Goal: Task Accomplishment & Management: Manage account settings

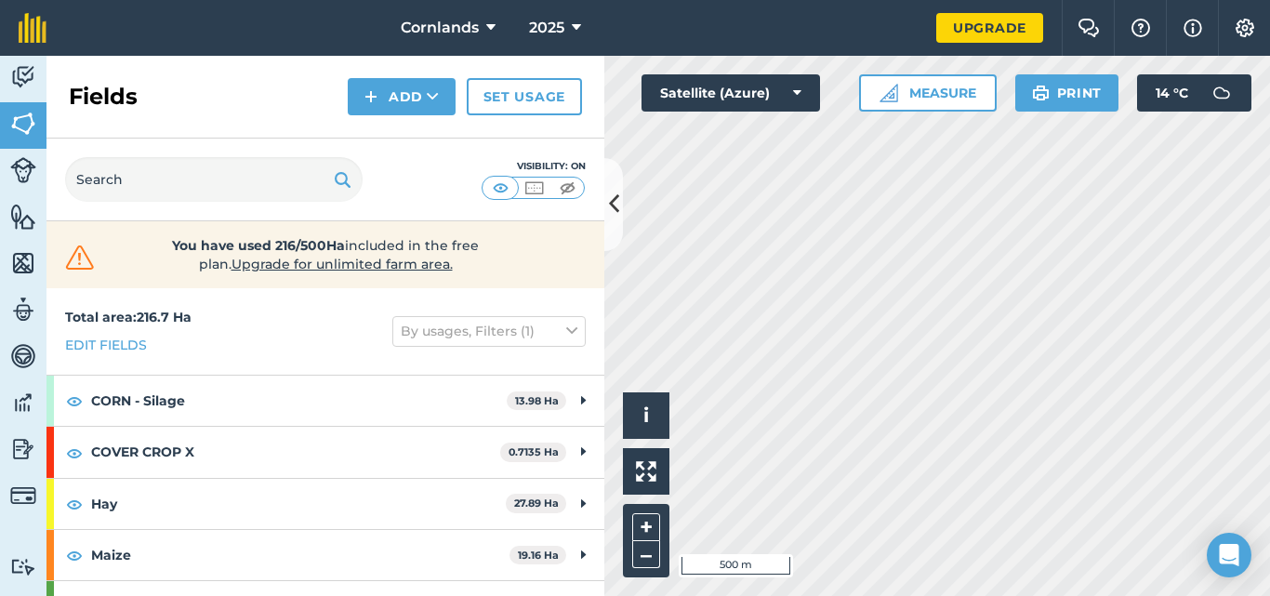
click at [910, 595] on html "Cornlands 2025 Upgrade Farm Chat Help Info Settings Map printing is not availab…" at bounding box center [635, 298] width 1270 height 596
click at [612, 224] on button at bounding box center [614, 204] width 19 height 93
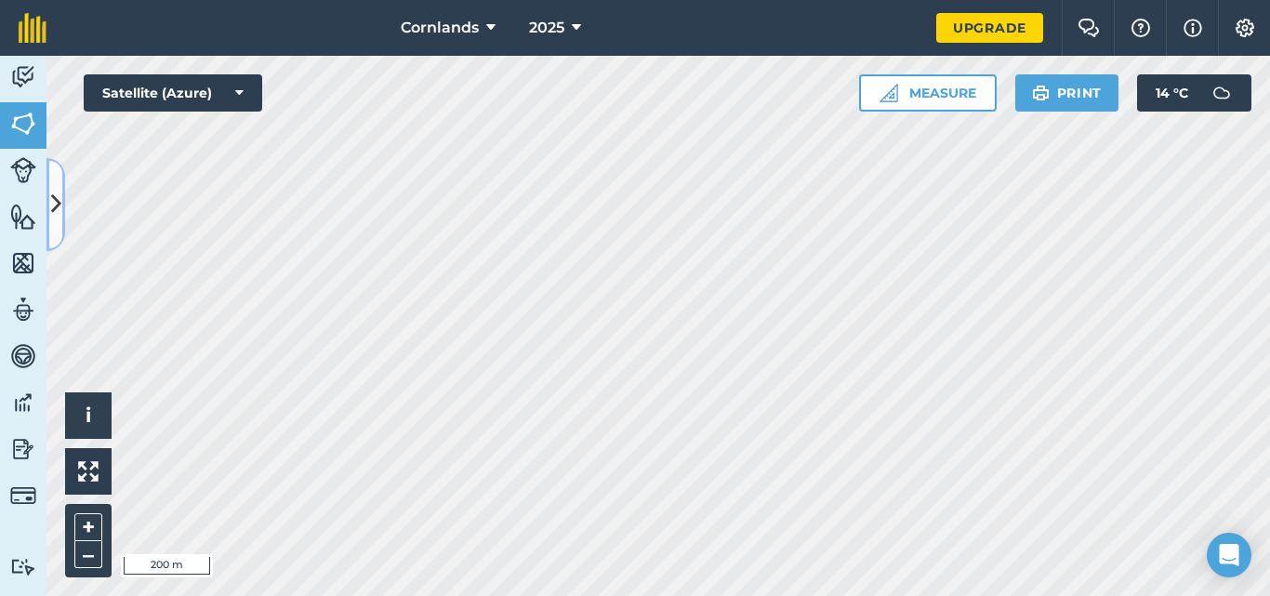
click at [57, 225] on button at bounding box center [56, 204] width 19 height 93
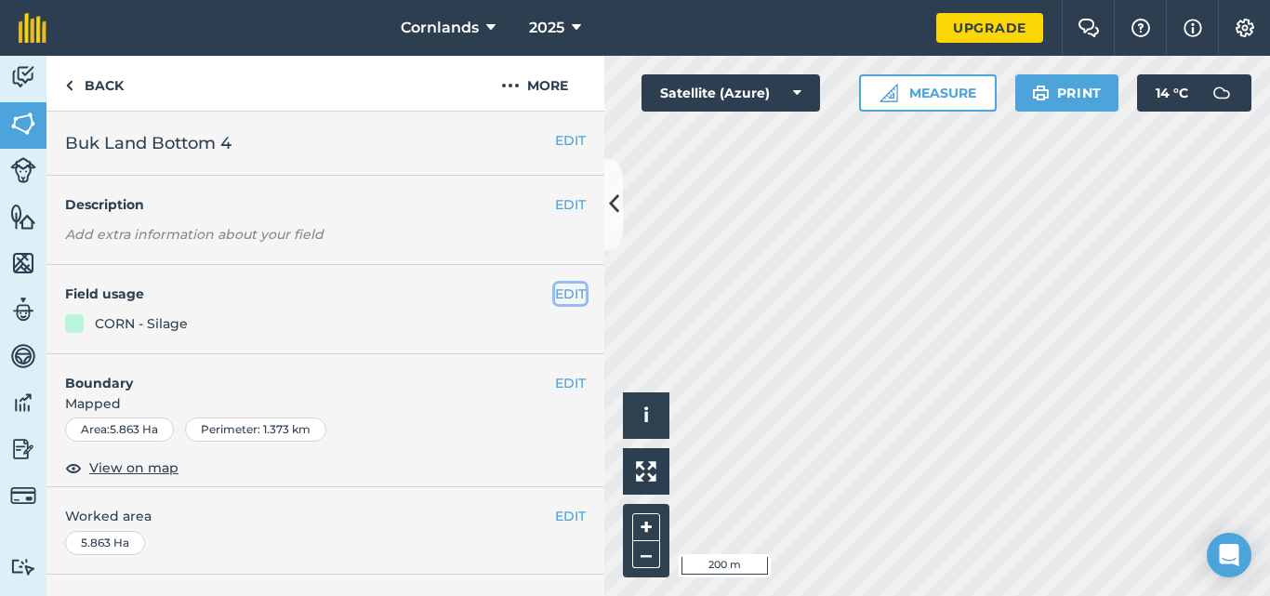
click at [556, 298] on button "EDIT" at bounding box center [570, 294] width 31 height 20
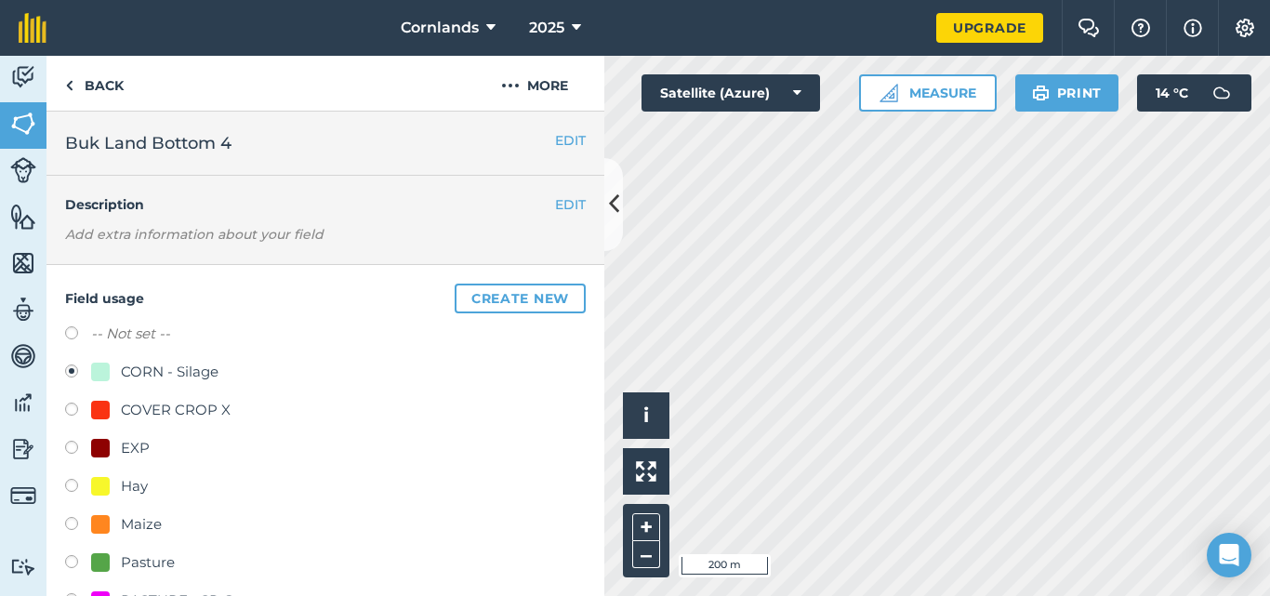
click at [143, 527] on div "Maize" at bounding box center [141, 524] width 41 height 22
radio input "true"
radio input "false"
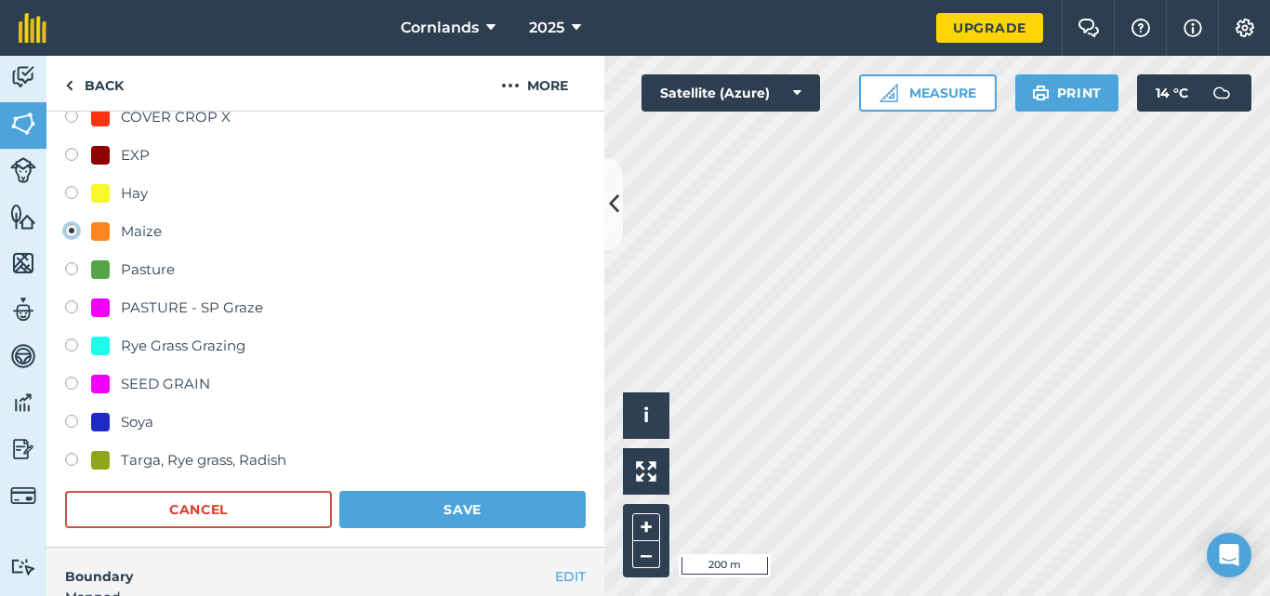
scroll to position [465, 0]
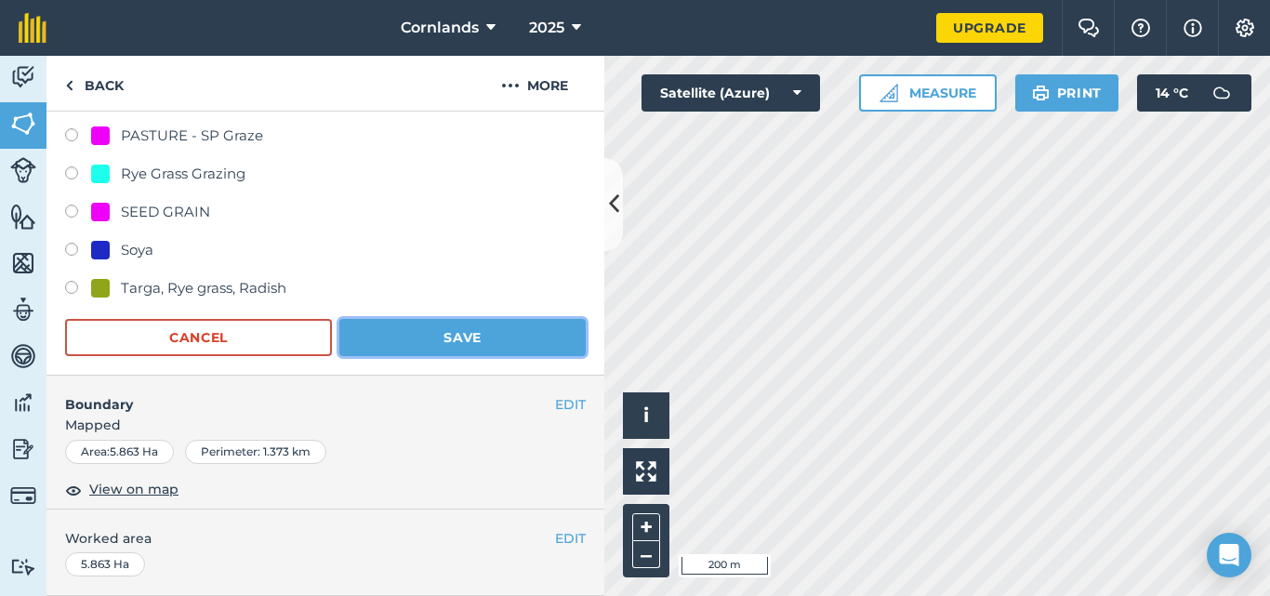
click at [443, 346] on button "Save" at bounding box center [462, 337] width 246 height 37
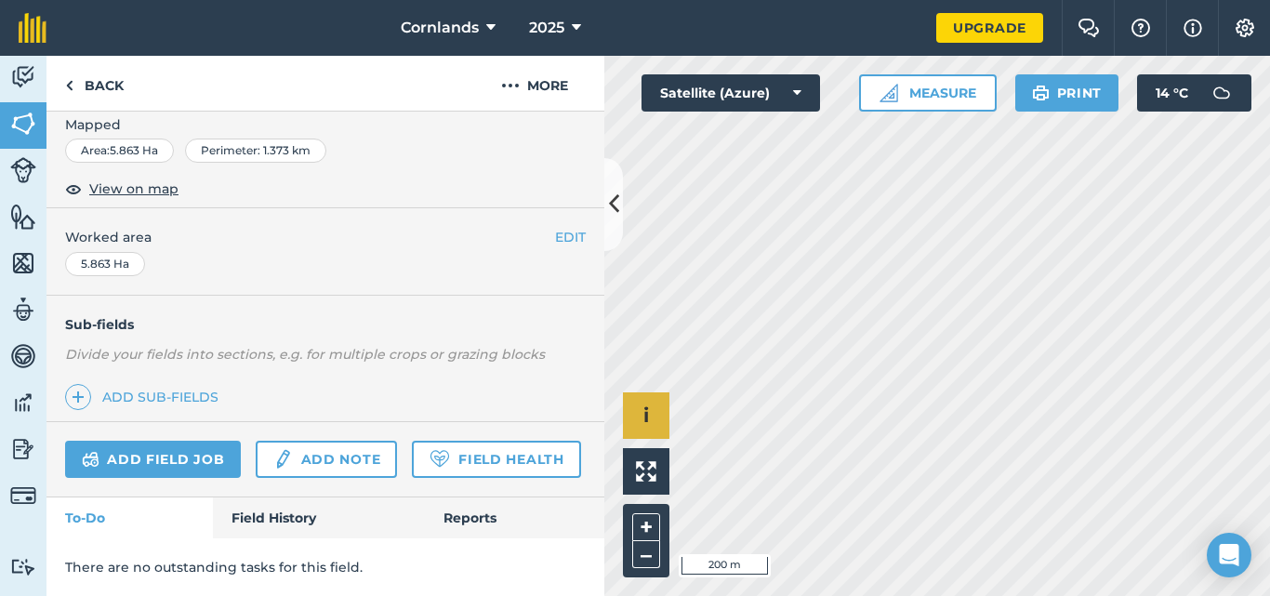
scroll to position [331, 0]
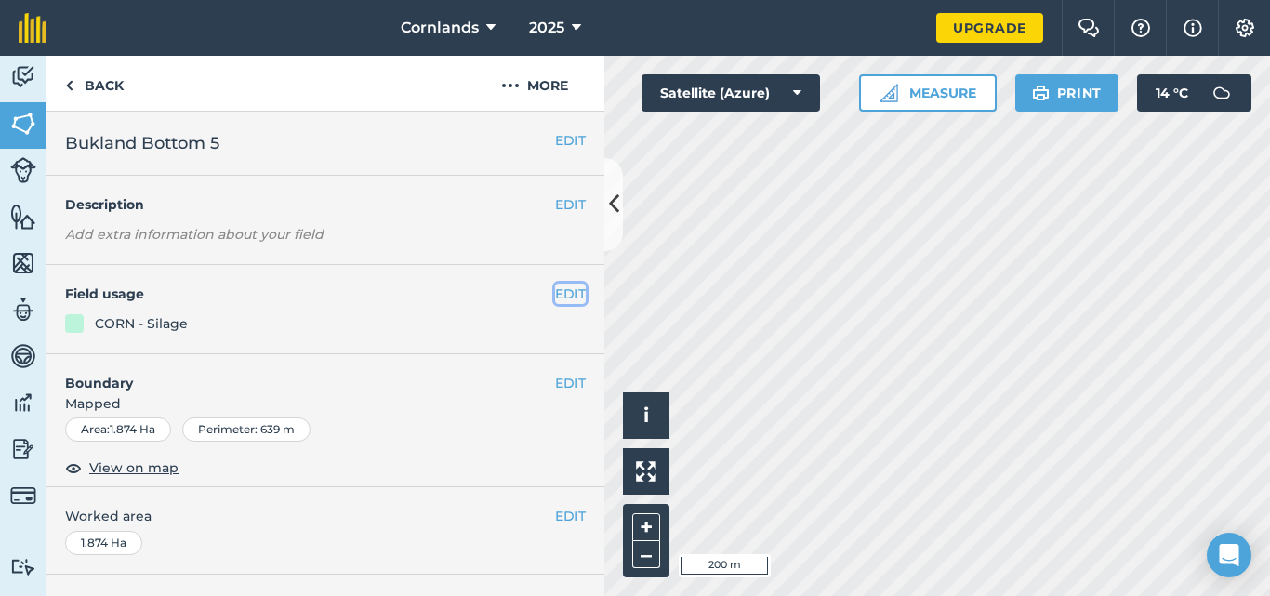
click at [559, 295] on button "EDIT" at bounding box center [570, 294] width 31 height 20
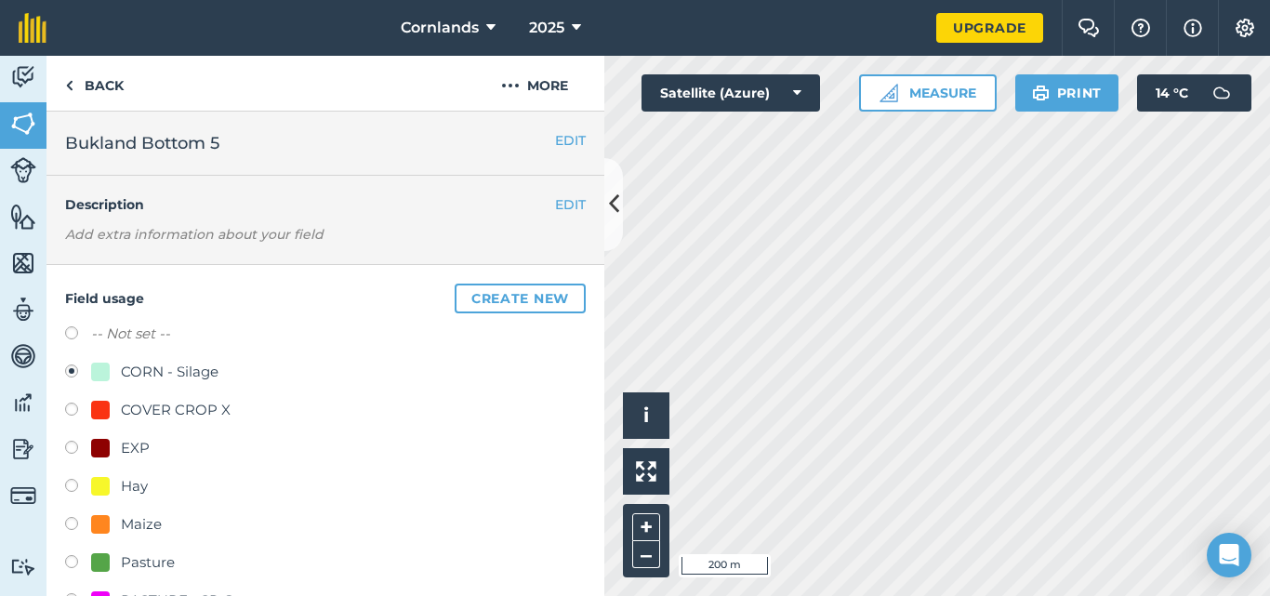
click at [146, 521] on div "Maize" at bounding box center [141, 524] width 41 height 22
radio input "true"
radio input "false"
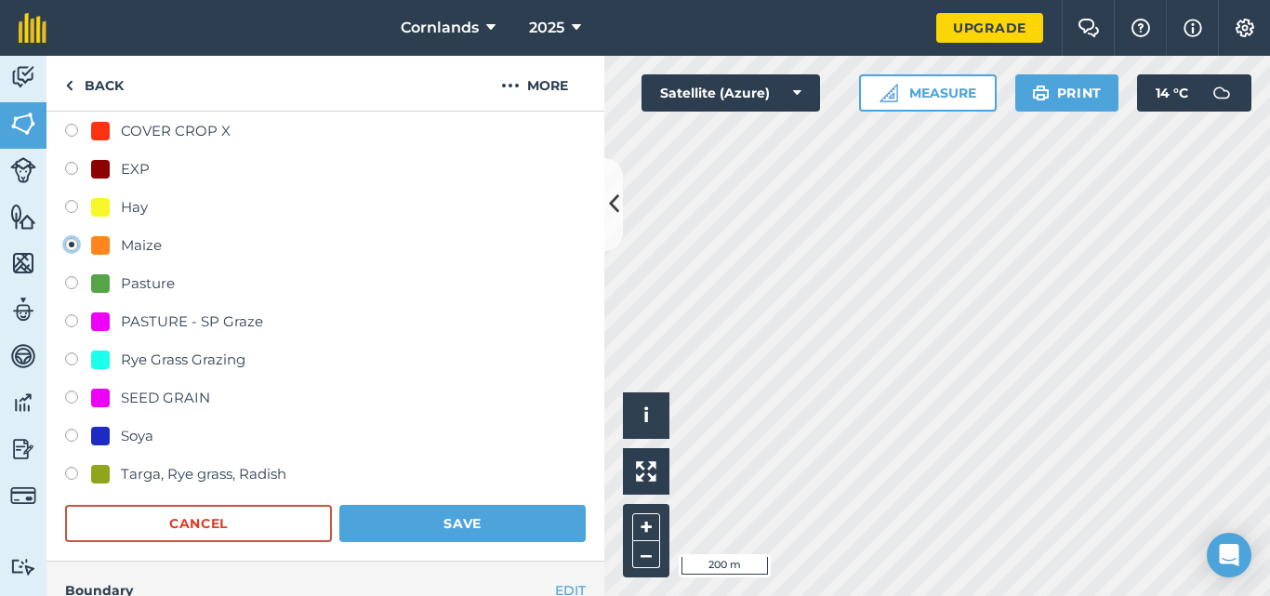
scroll to position [372, 0]
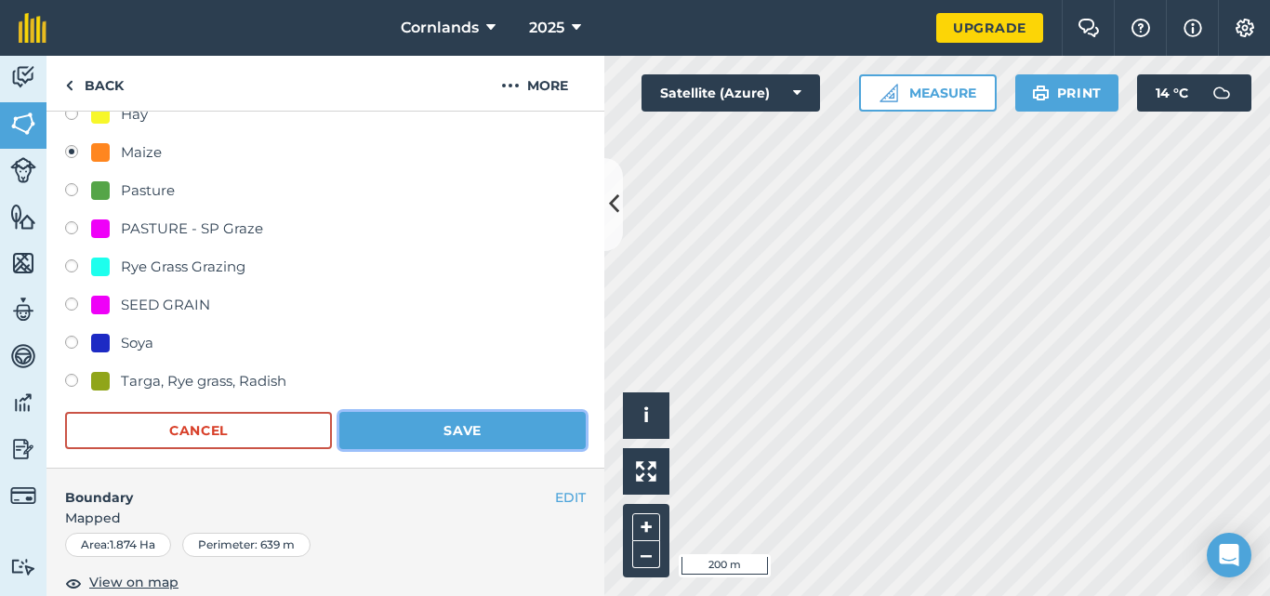
click at [447, 442] on button "Save" at bounding box center [462, 430] width 246 height 37
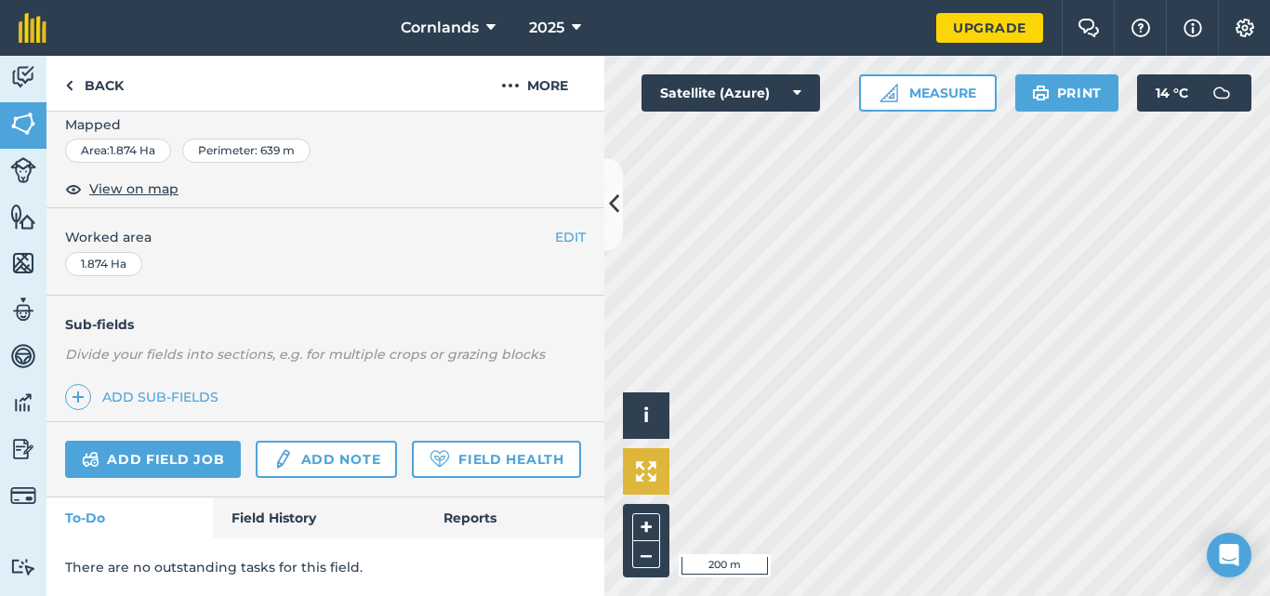
scroll to position [331, 0]
click at [609, 218] on icon at bounding box center [614, 204] width 10 height 33
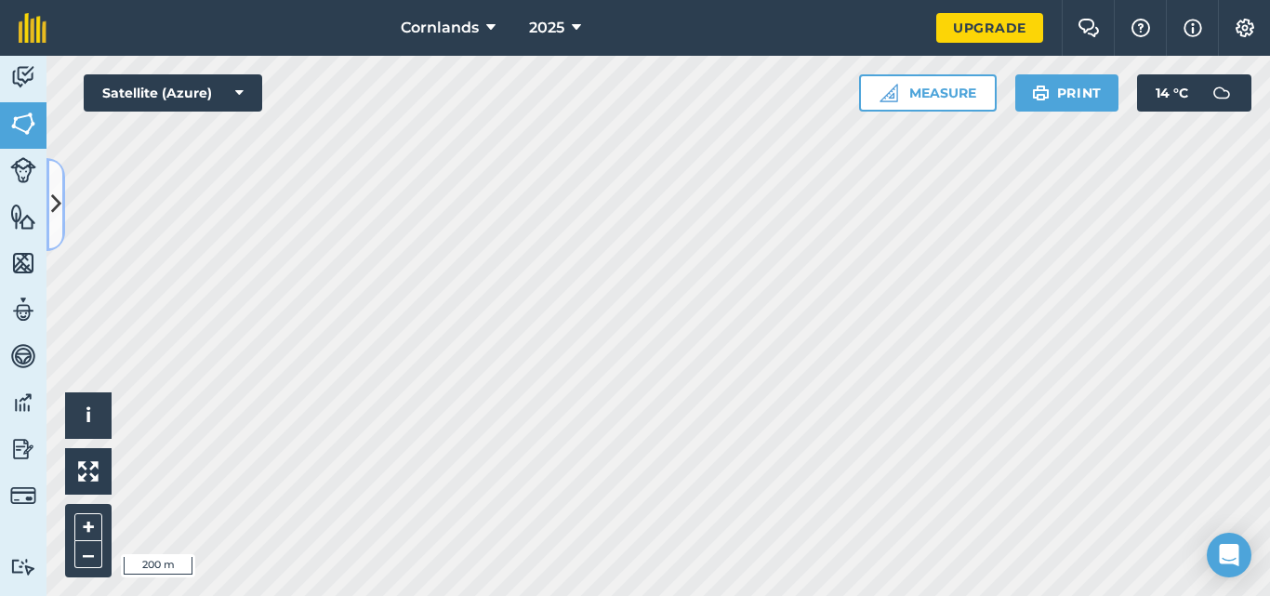
click at [61, 231] on button at bounding box center [56, 204] width 19 height 93
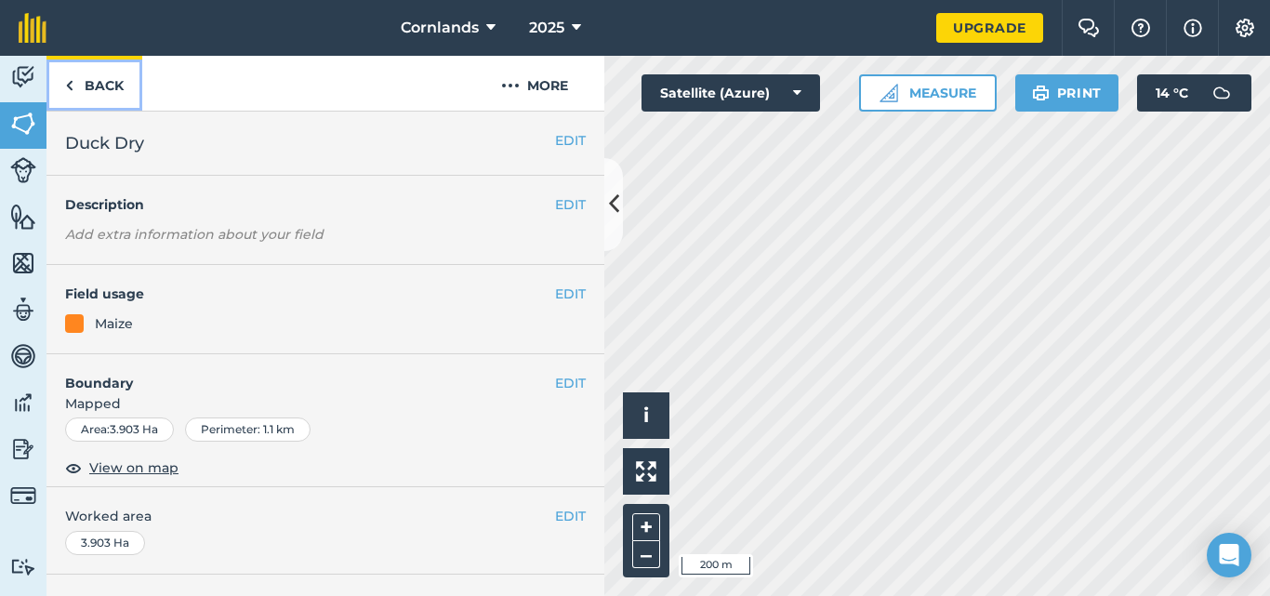
click at [104, 93] on link "Back" at bounding box center [95, 83] width 96 height 55
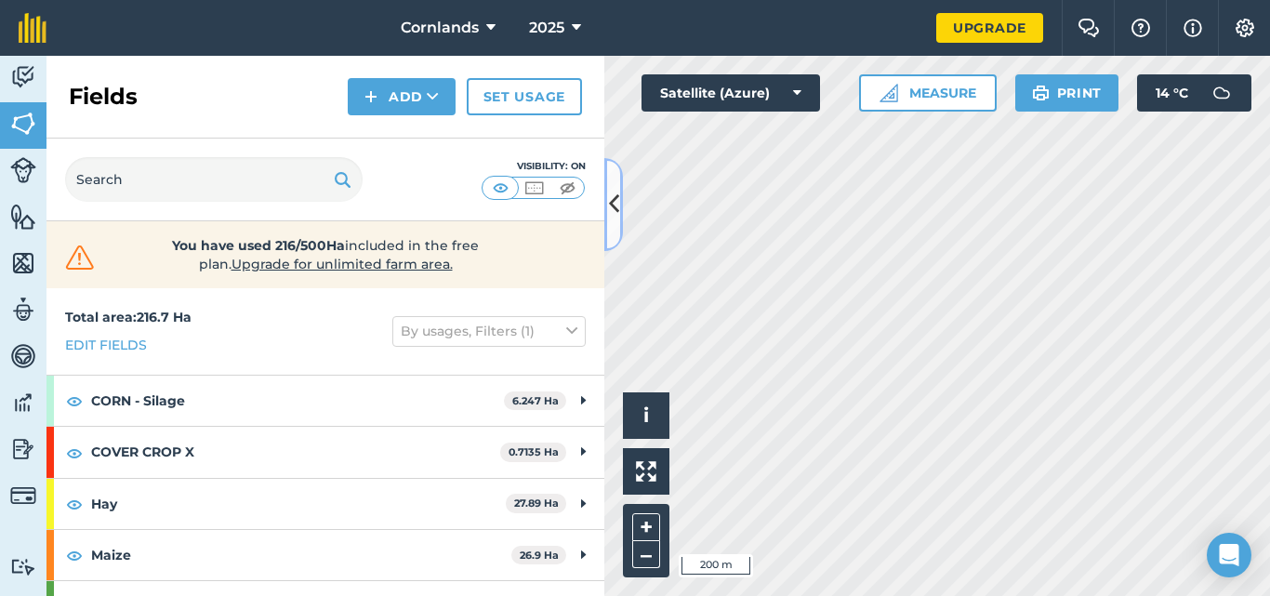
click at [607, 205] on button at bounding box center [614, 204] width 19 height 93
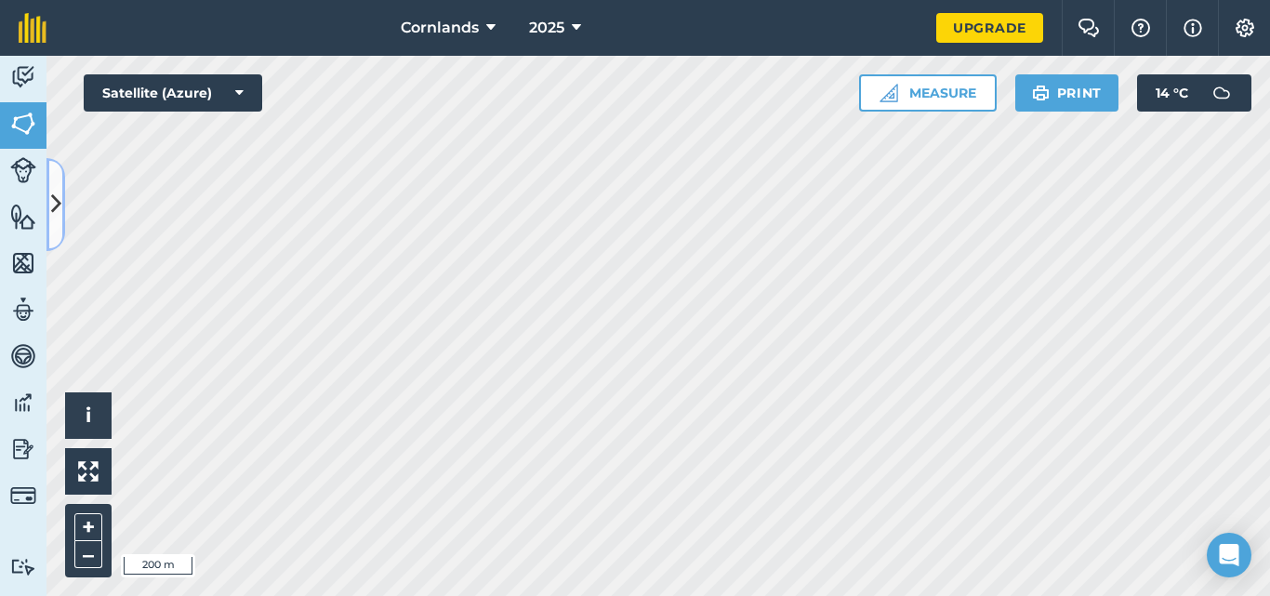
click at [47, 218] on button at bounding box center [56, 204] width 19 height 93
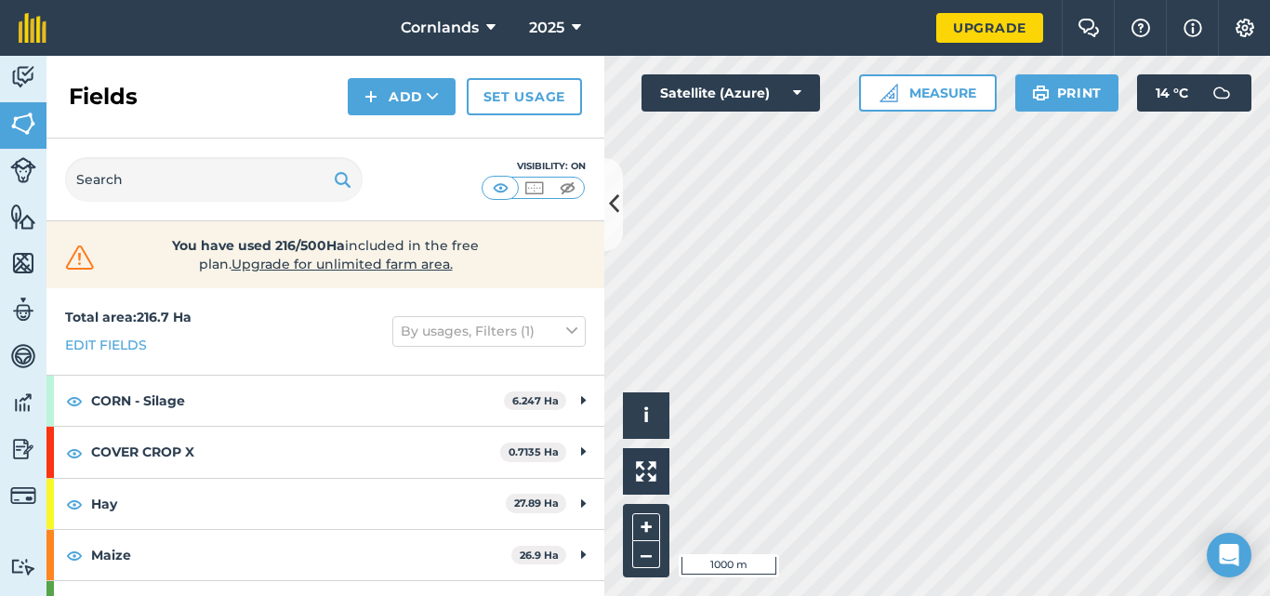
click at [952, 595] on html "Cornlands 2025 Upgrade Farm Chat Help Info Settings Map printing is not availab…" at bounding box center [635, 298] width 1270 height 596
click at [615, 220] on icon at bounding box center [614, 204] width 10 height 33
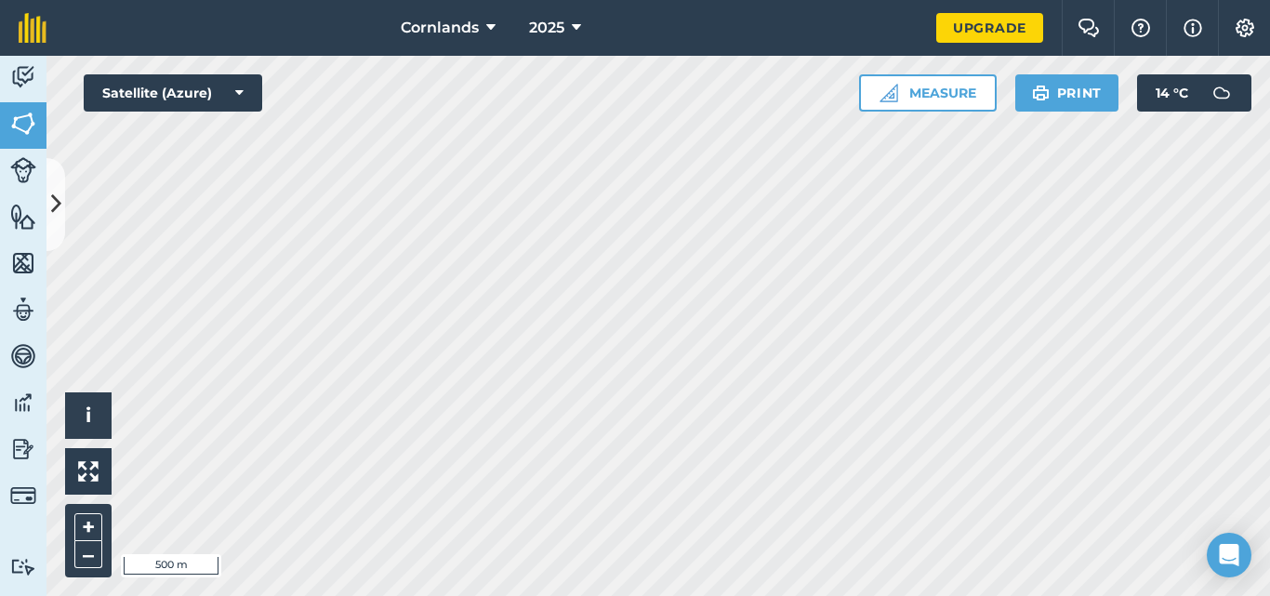
click at [605, 51] on div "Cornlands 2025 Upgrade Farm Chat Help Info Settings Map printing is not availab…" at bounding box center [635, 298] width 1270 height 596
click at [57, 213] on icon at bounding box center [56, 204] width 10 height 33
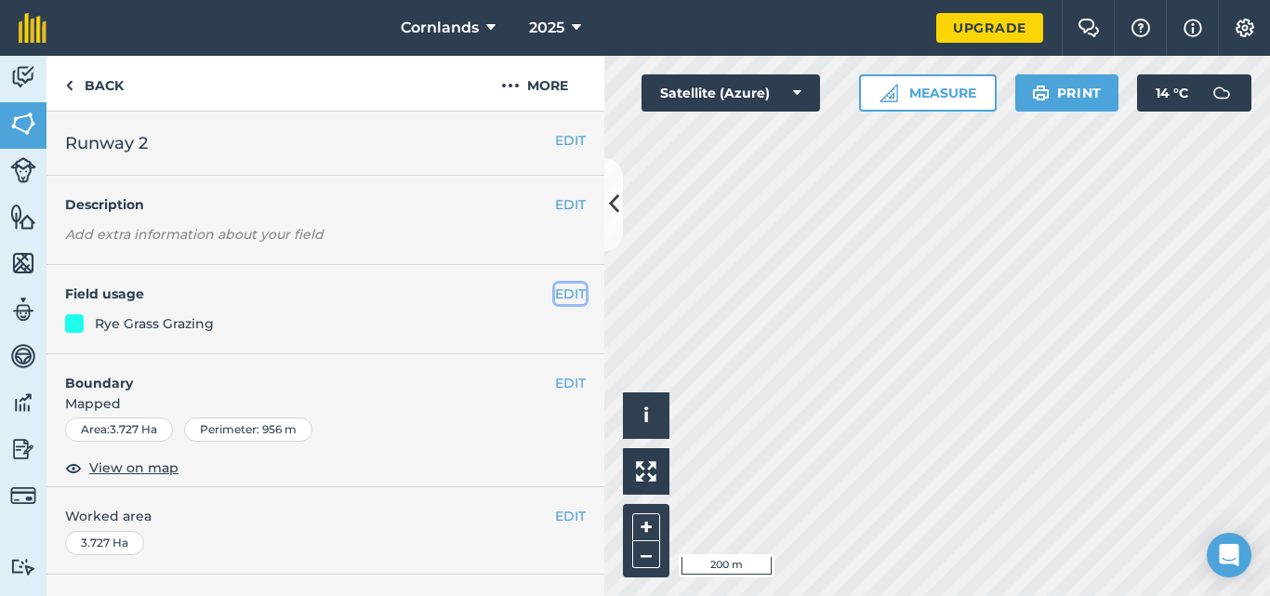
click at [564, 289] on button "EDIT" at bounding box center [570, 294] width 31 height 20
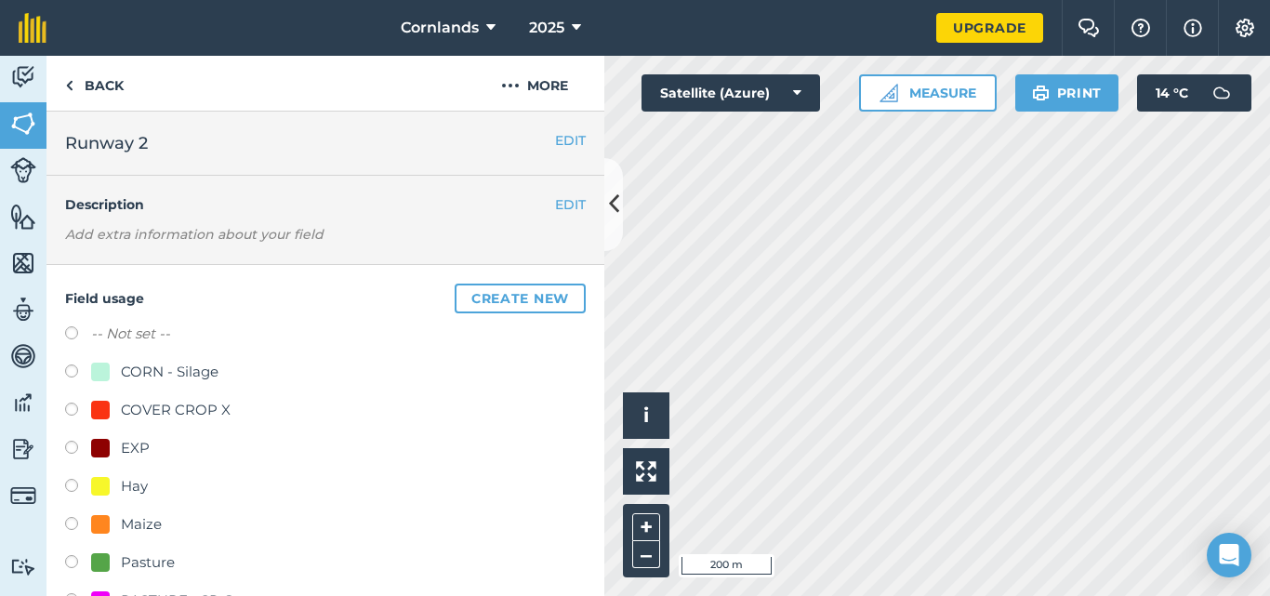
click at [137, 481] on div "Hay" at bounding box center [134, 486] width 27 height 22
radio input "true"
radio input "false"
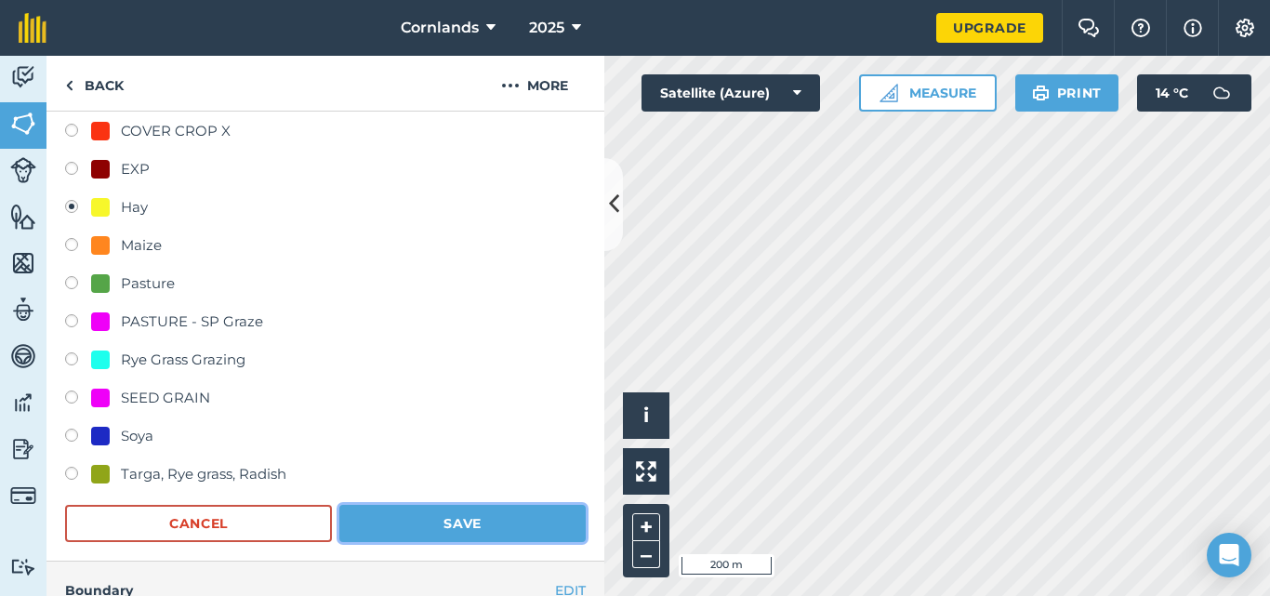
click at [460, 529] on button "Save" at bounding box center [462, 523] width 246 height 37
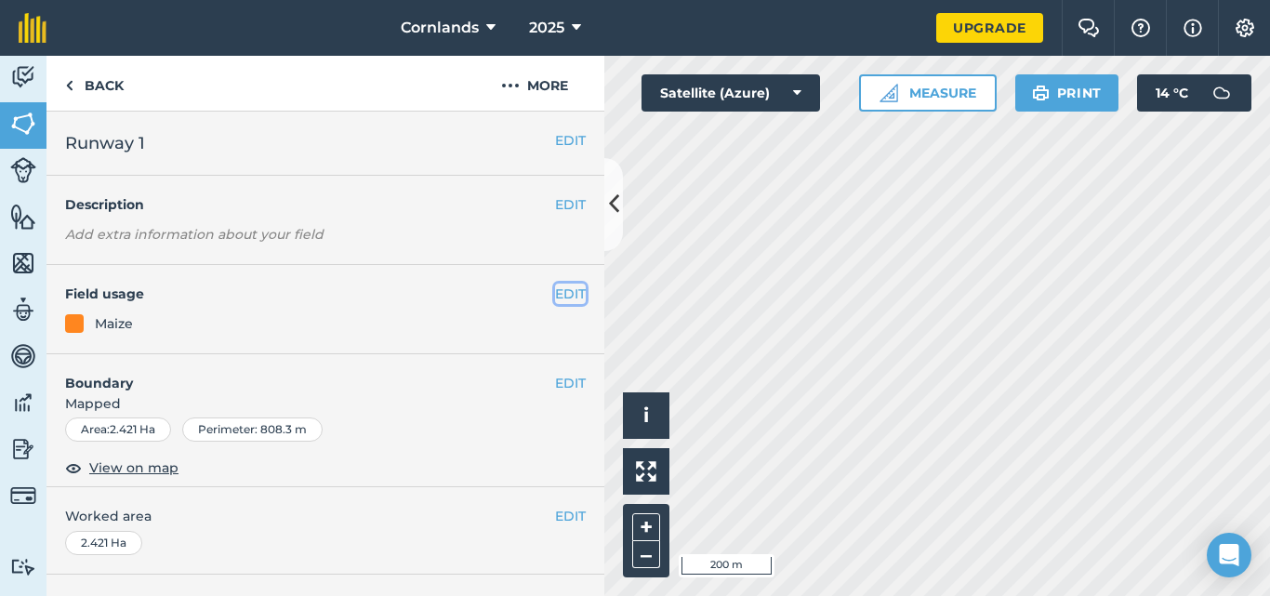
click at [565, 295] on button "EDIT" at bounding box center [570, 294] width 31 height 20
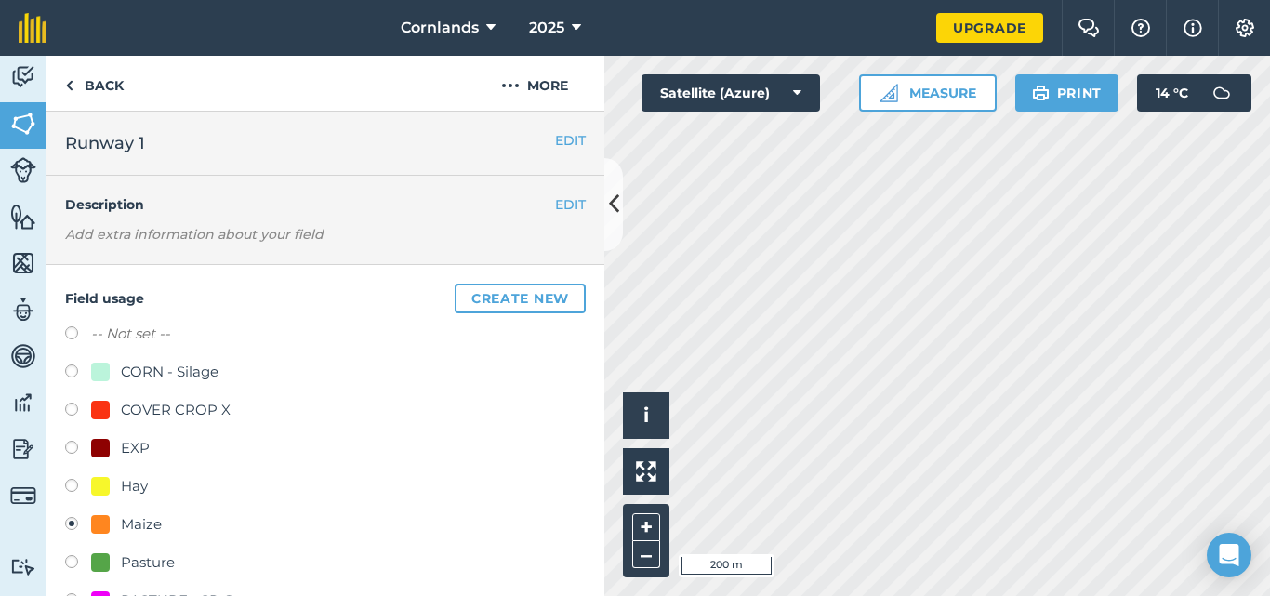
click at [133, 486] on div "Hay" at bounding box center [134, 486] width 27 height 22
radio input "true"
radio input "false"
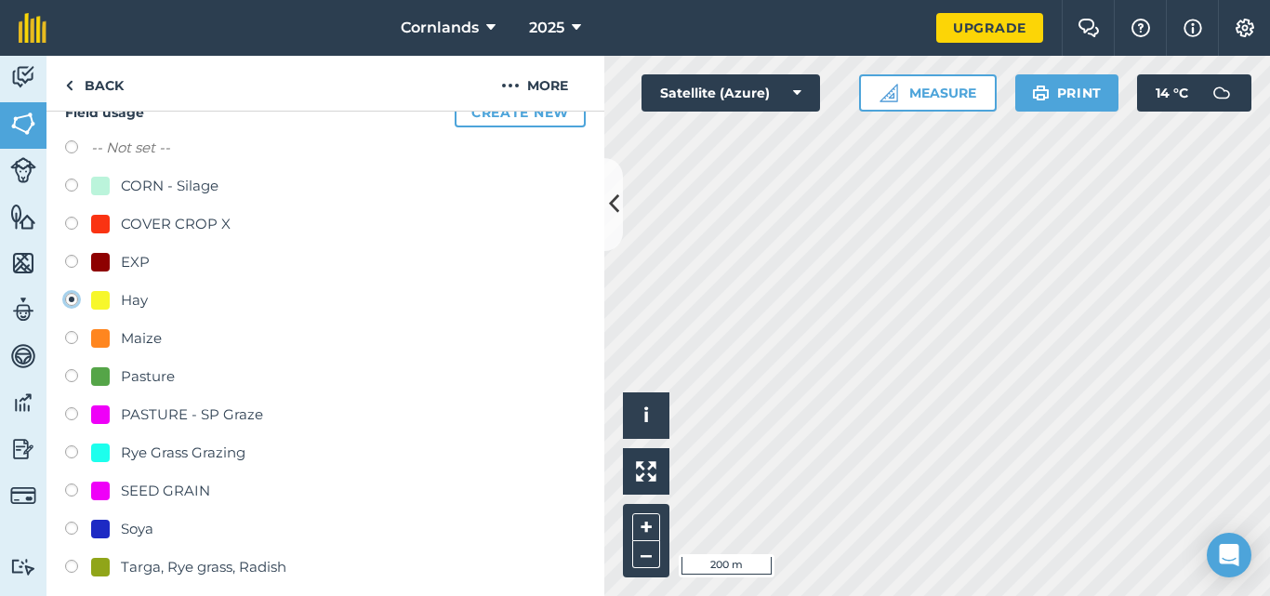
scroll to position [372, 0]
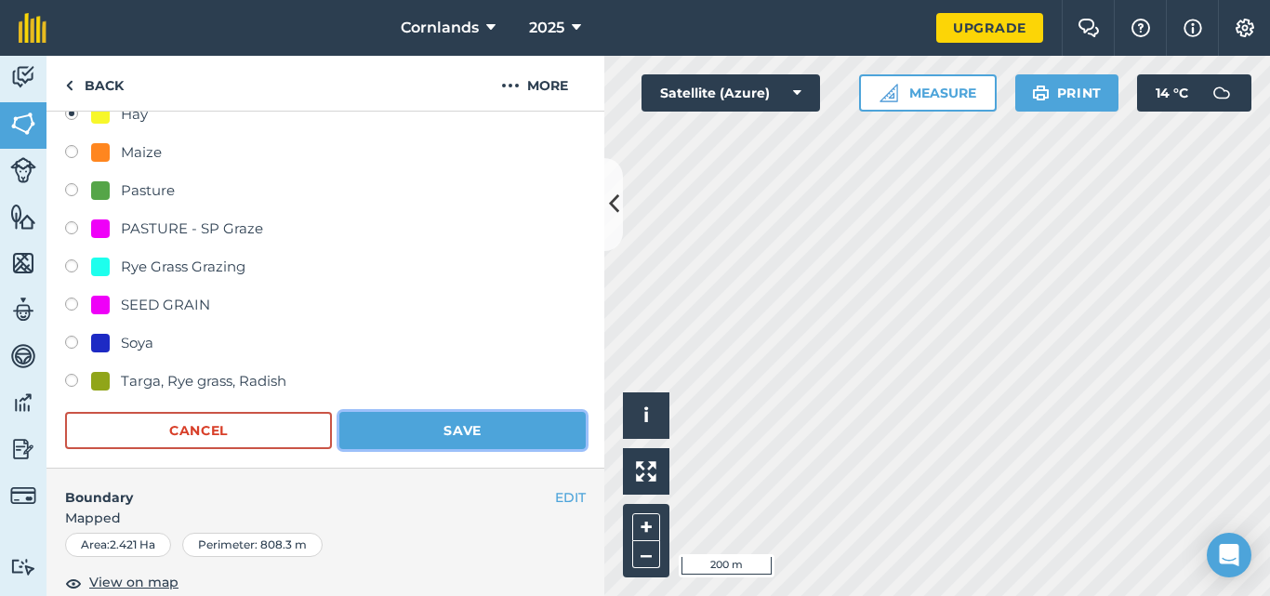
click at [444, 434] on button "Save" at bounding box center [462, 430] width 246 height 37
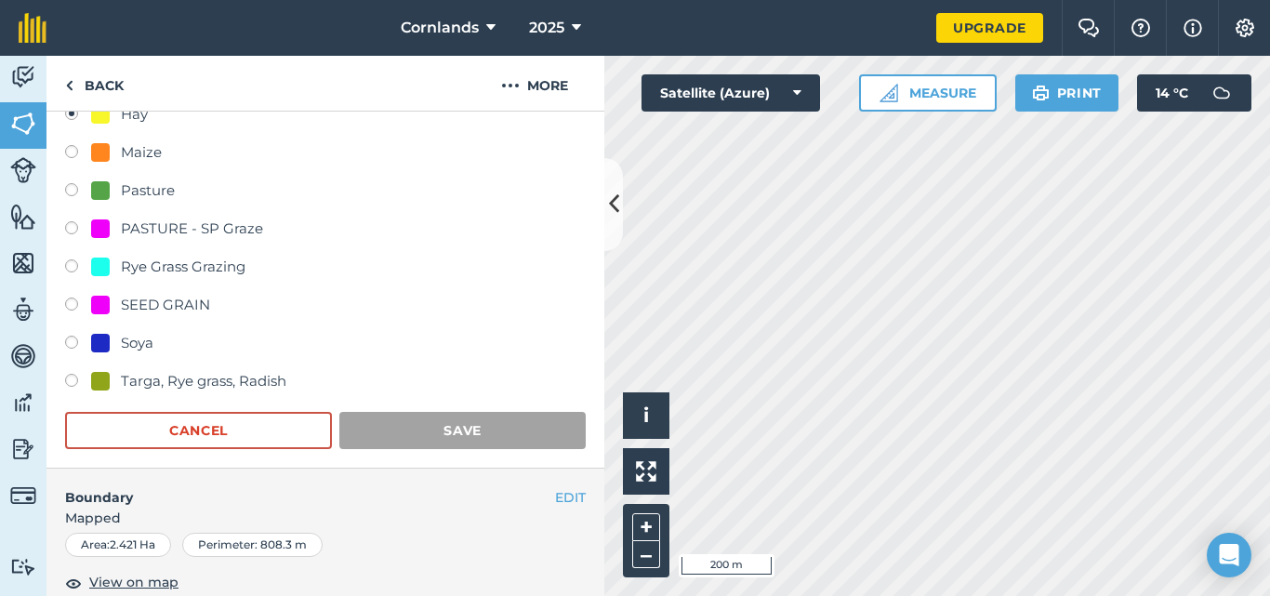
scroll to position [331, 0]
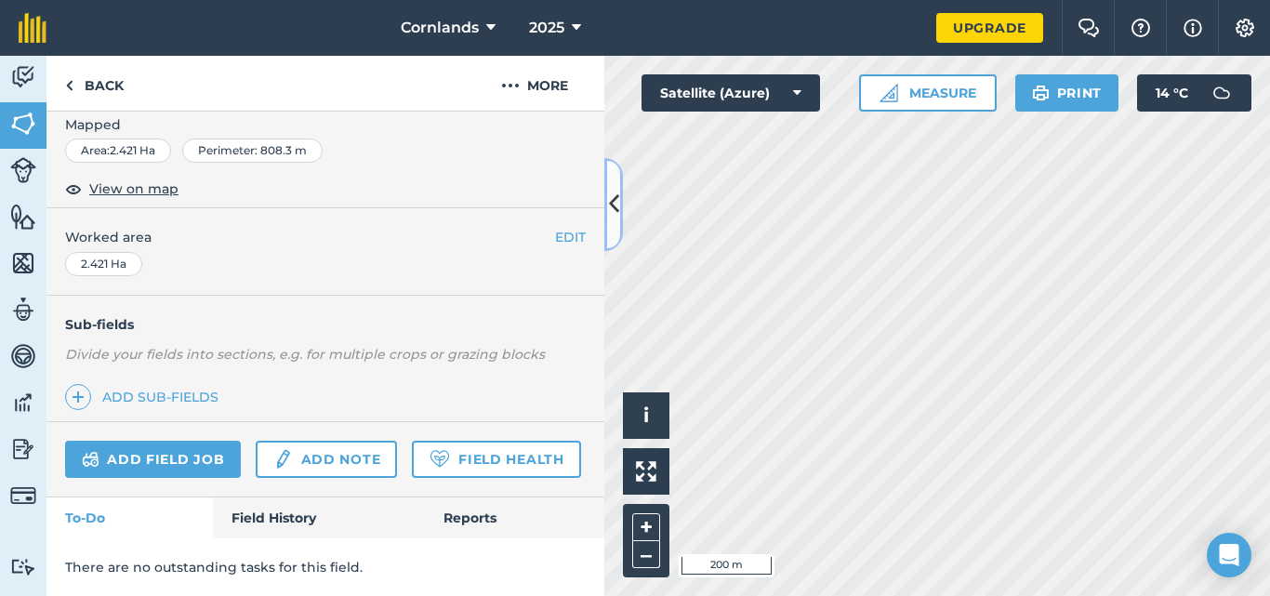
click at [616, 204] on icon at bounding box center [614, 204] width 10 height 33
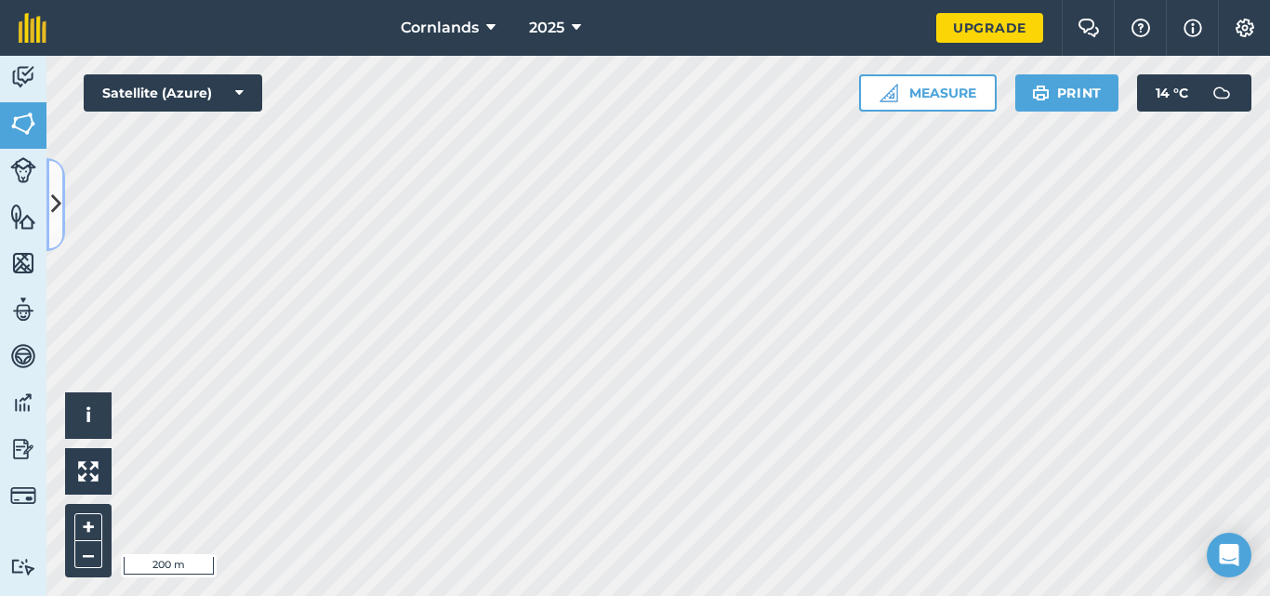
click at [60, 218] on icon at bounding box center [56, 204] width 10 height 33
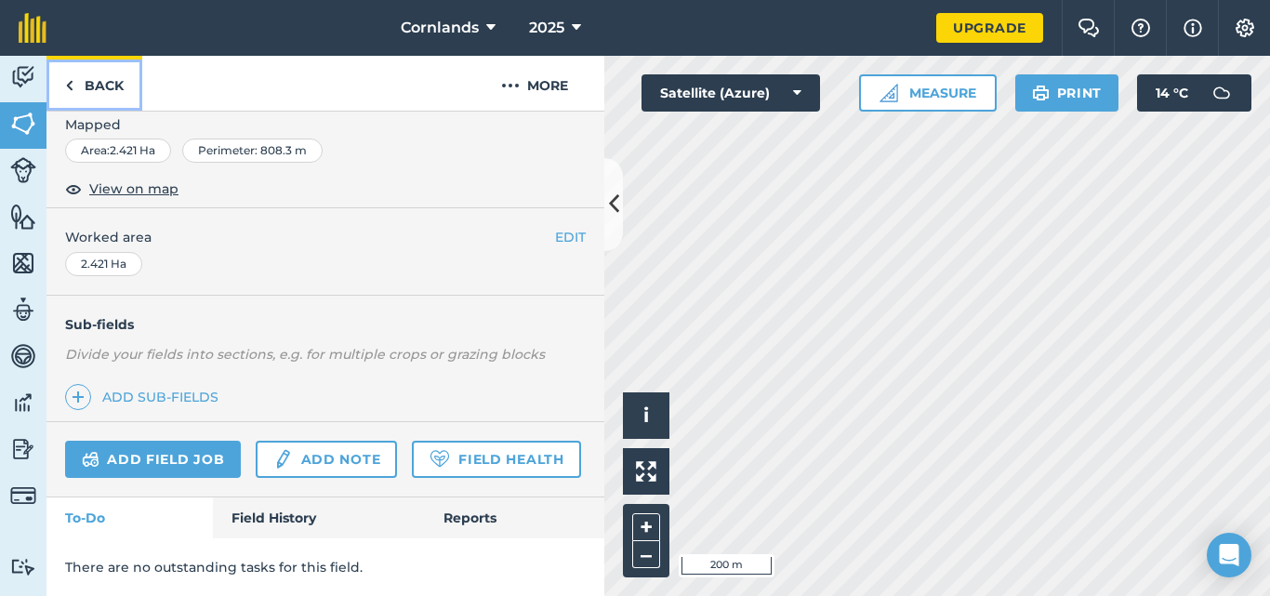
click at [113, 83] on link "Back" at bounding box center [95, 83] width 96 height 55
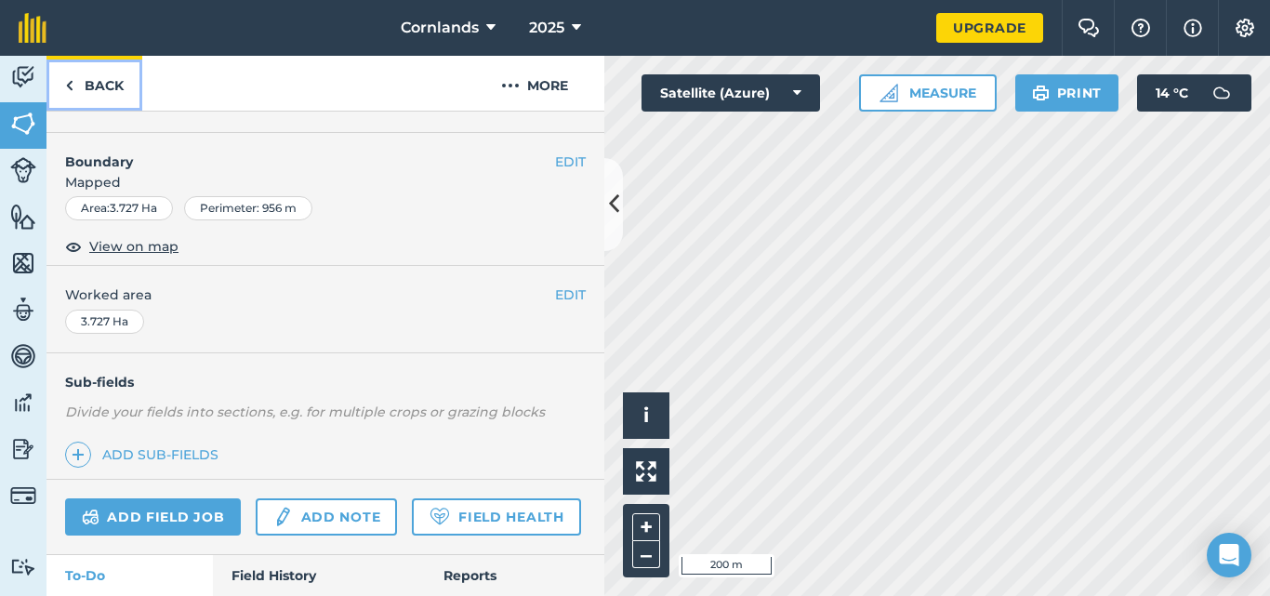
scroll to position [52, 0]
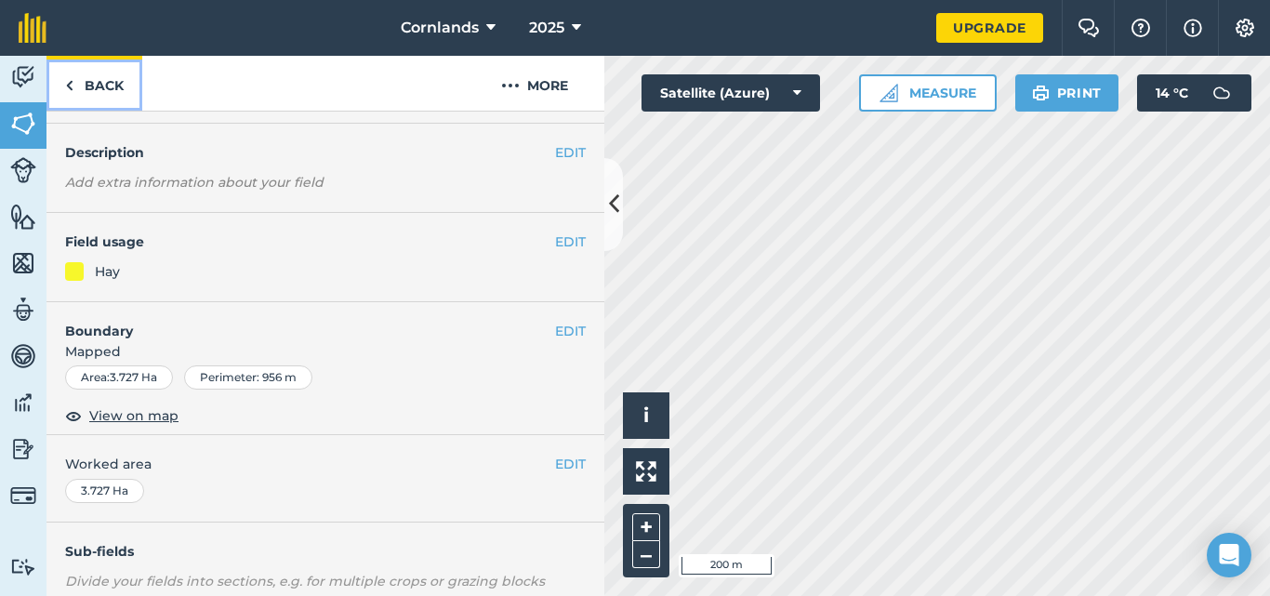
click at [116, 82] on link "Back" at bounding box center [95, 83] width 96 height 55
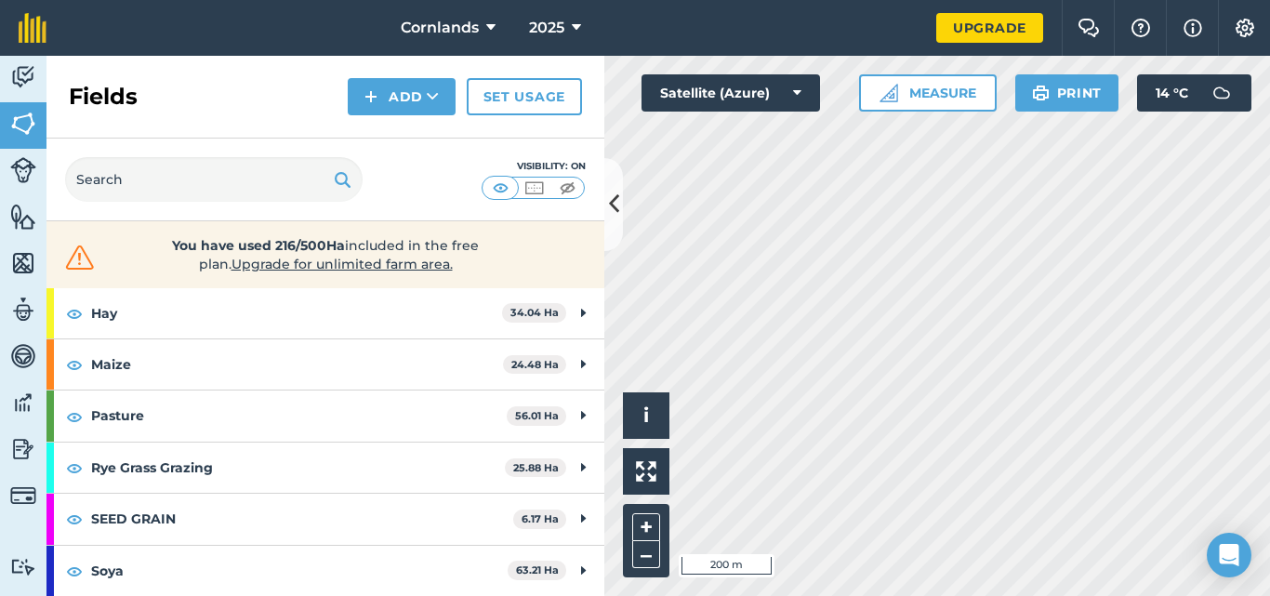
scroll to position [98, 0]
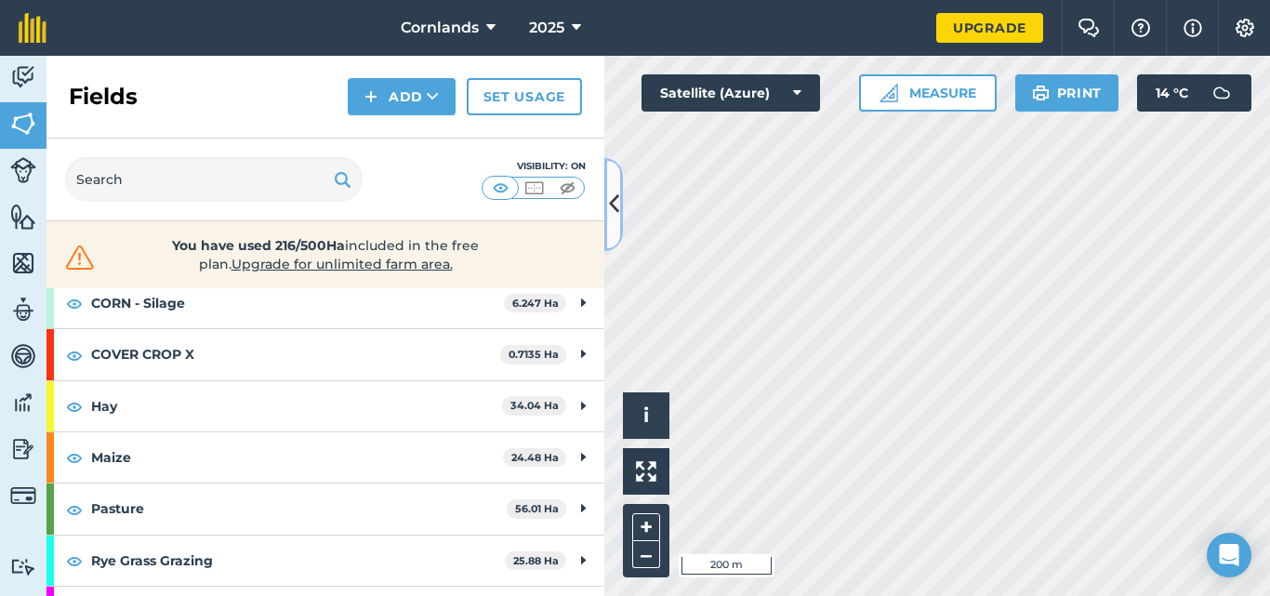
click at [610, 227] on button at bounding box center [614, 204] width 19 height 93
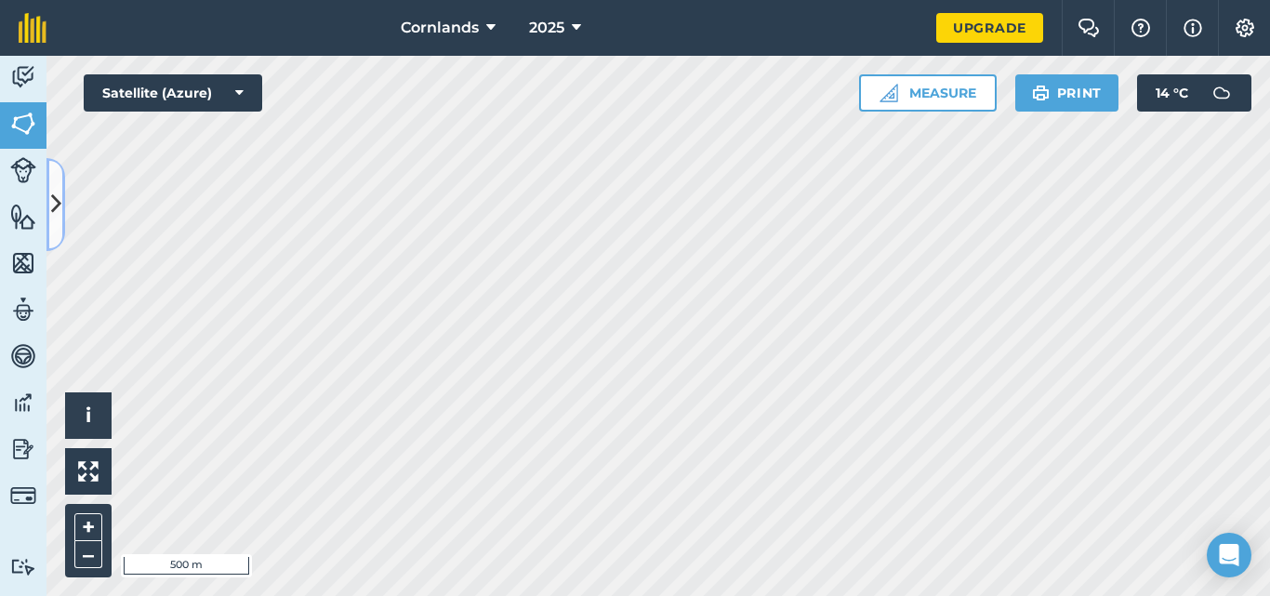
click at [60, 213] on icon at bounding box center [56, 204] width 10 height 33
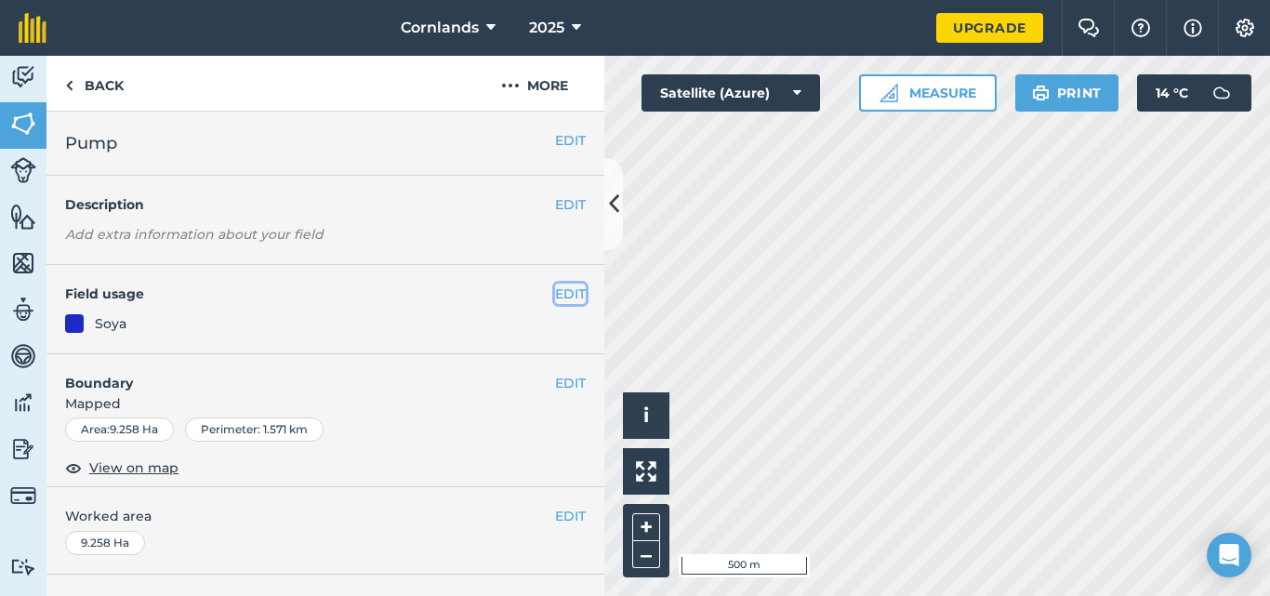
click at [555, 294] on button "EDIT" at bounding box center [570, 294] width 31 height 20
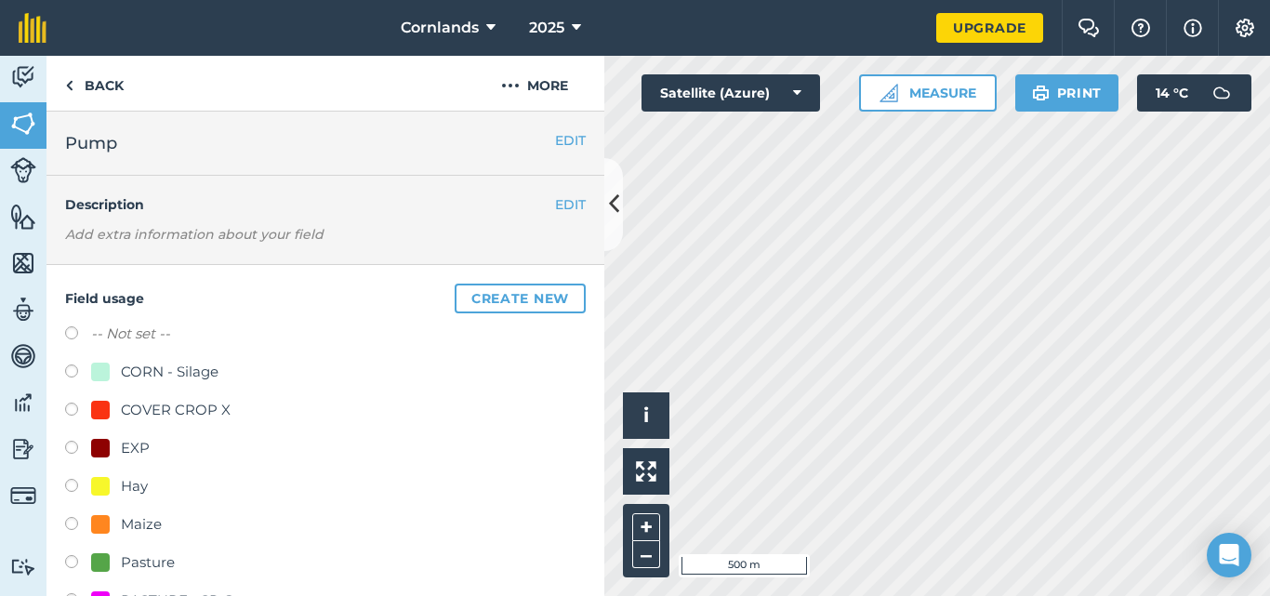
click at [138, 481] on div "Hay" at bounding box center [134, 486] width 27 height 22
radio input "true"
radio input "false"
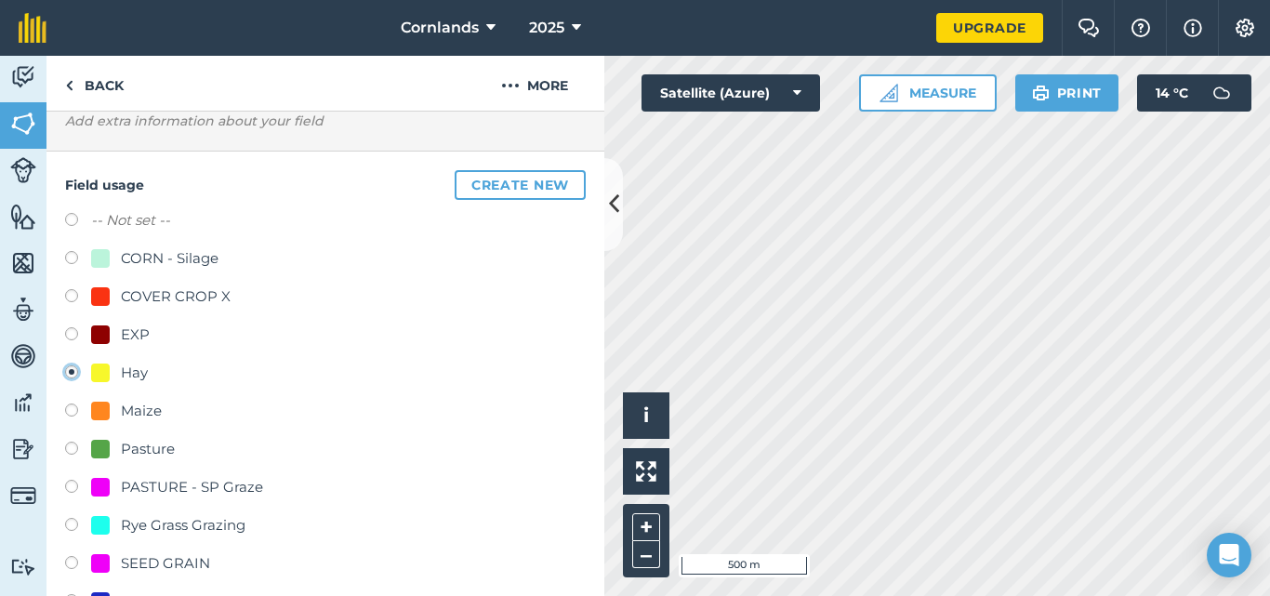
scroll to position [279, 0]
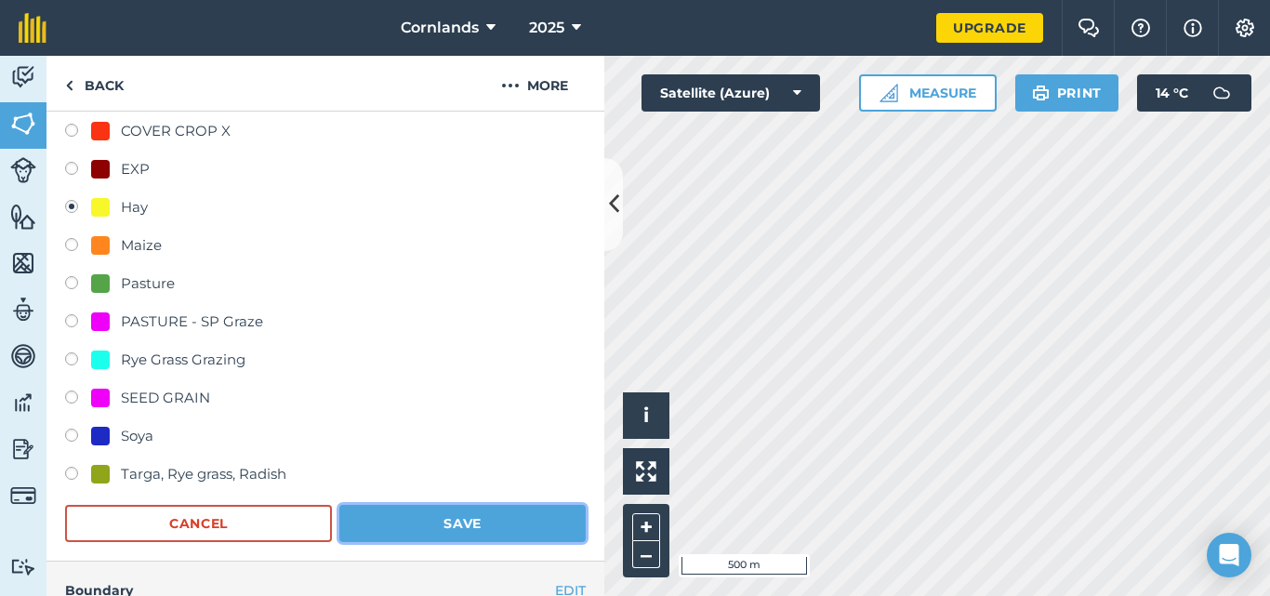
click at [512, 510] on button "Save" at bounding box center [462, 523] width 246 height 37
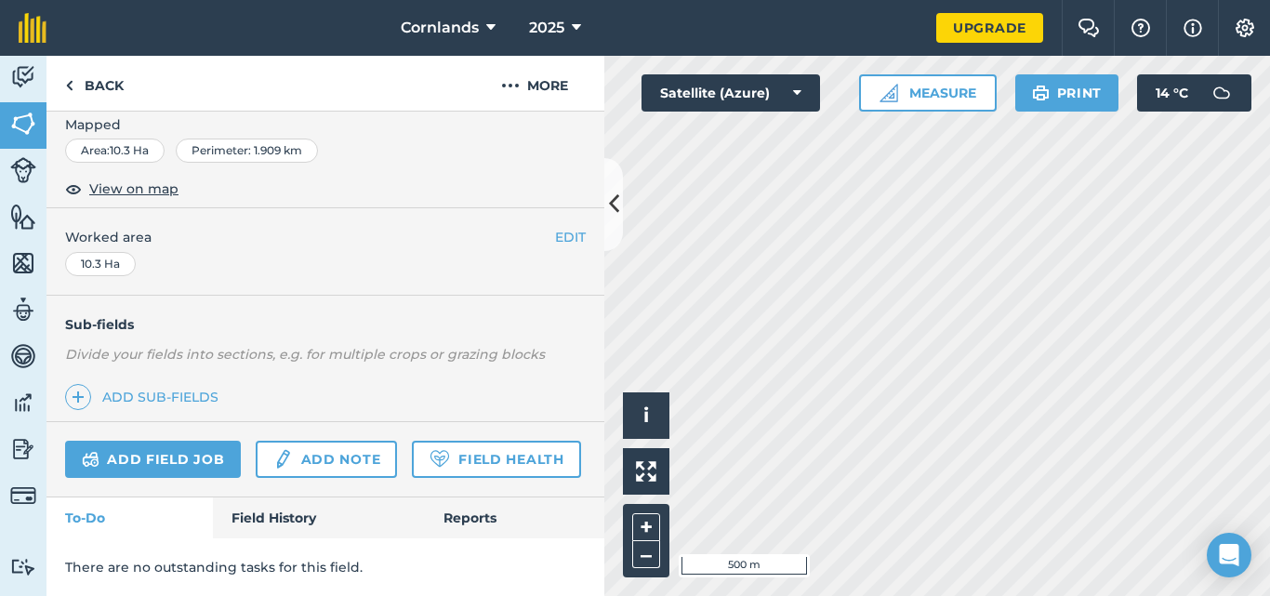
scroll to position [52, 0]
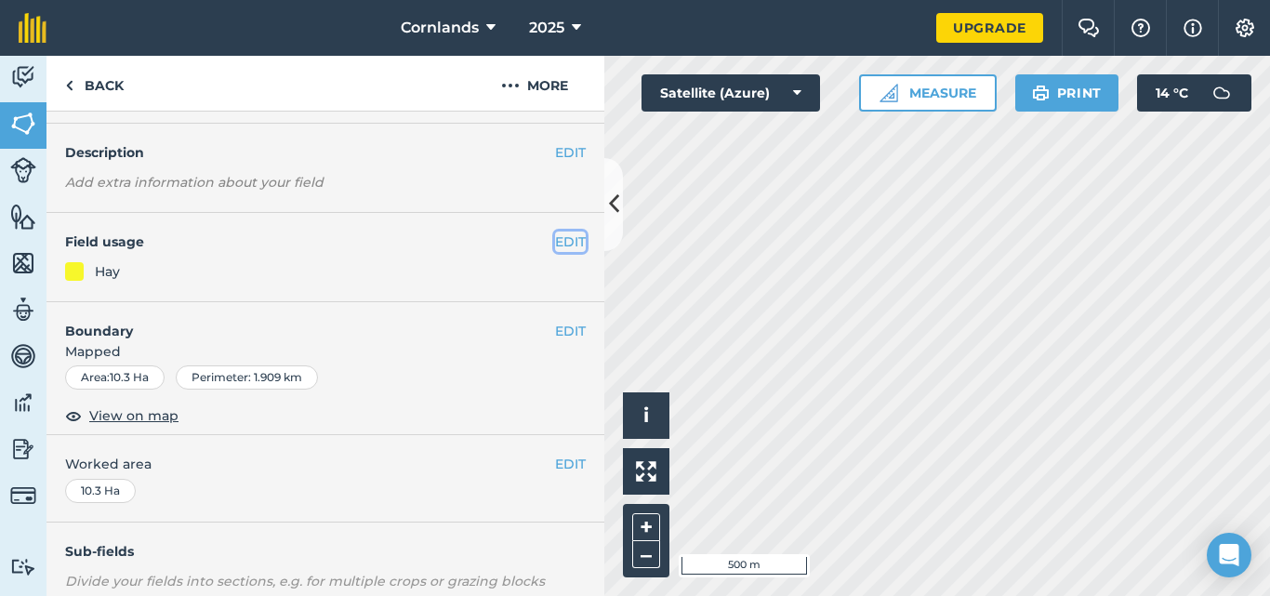
click at [565, 250] on button "EDIT" at bounding box center [570, 242] width 31 height 20
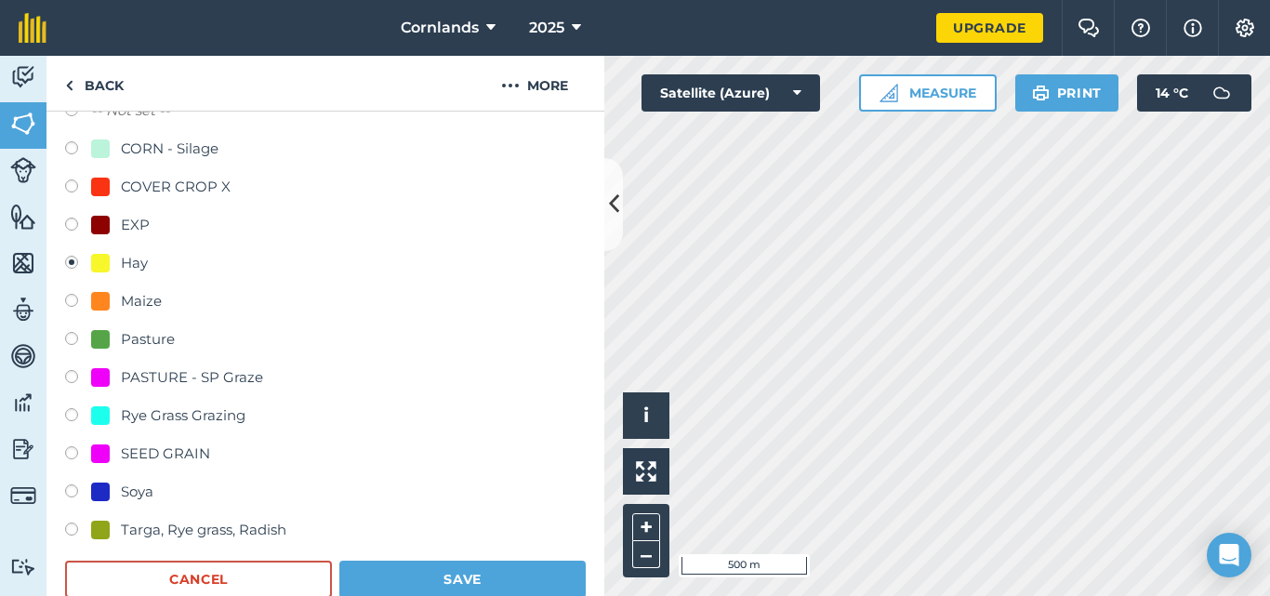
scroll to position [238, 0]
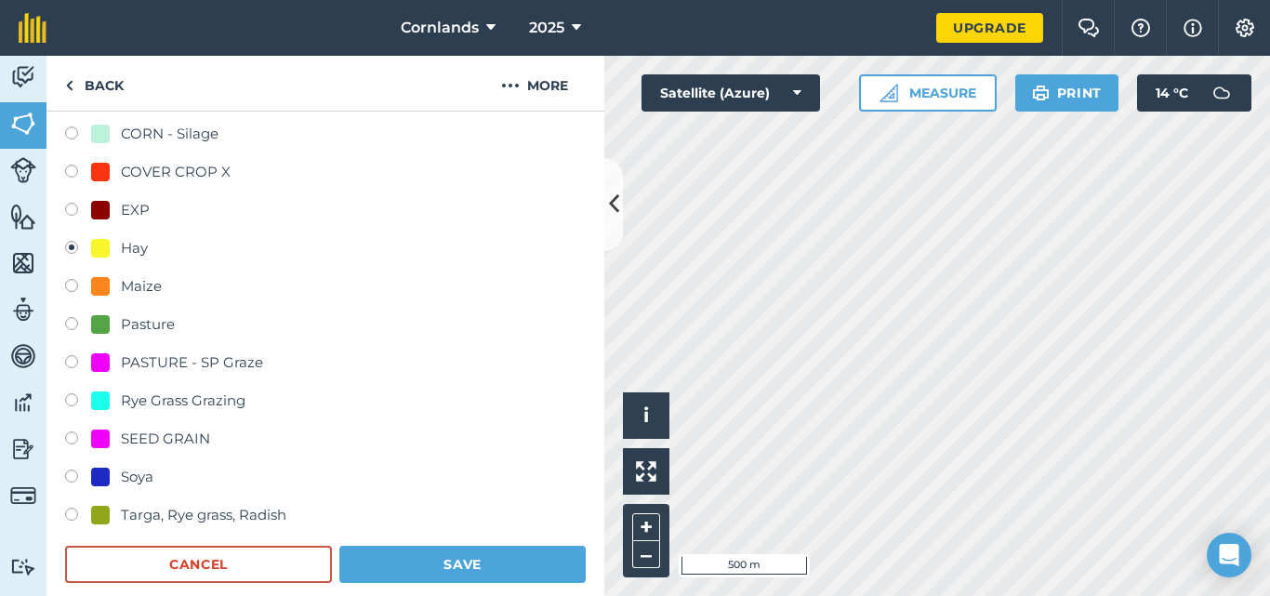
click at [145, 474] on div "Soya" at bounding box center [137, 477] width 33 height 22
radio input "true"
radio input "false"
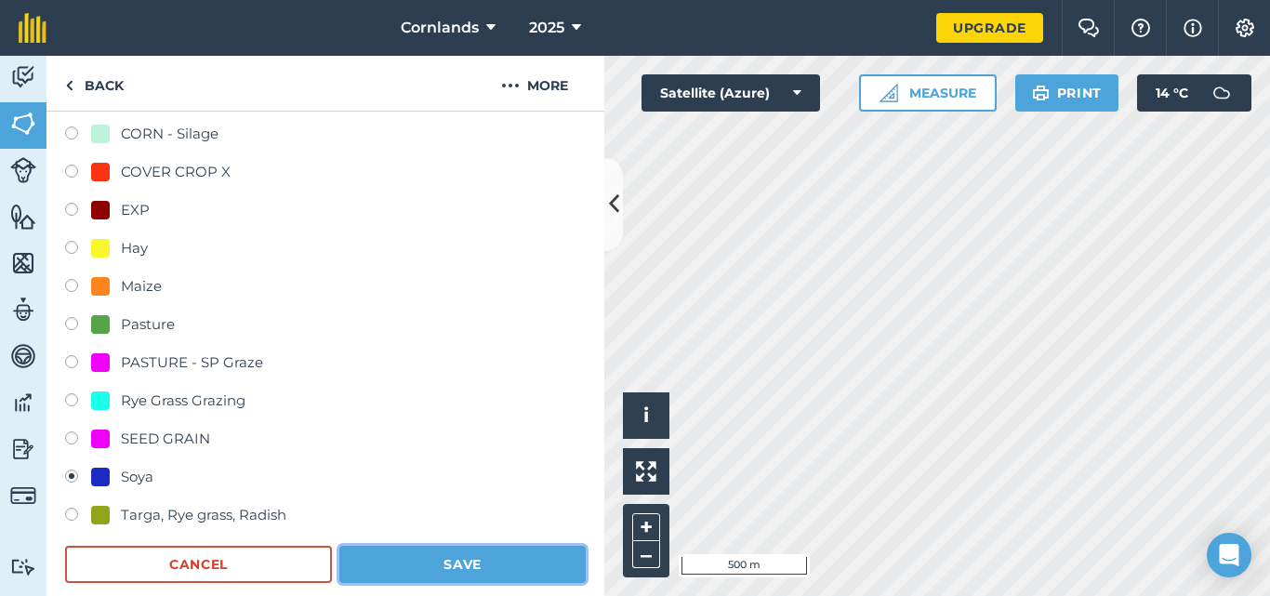
click at [496, 564] on button "Save" at bounding box center [462, 564] width 246 height 37
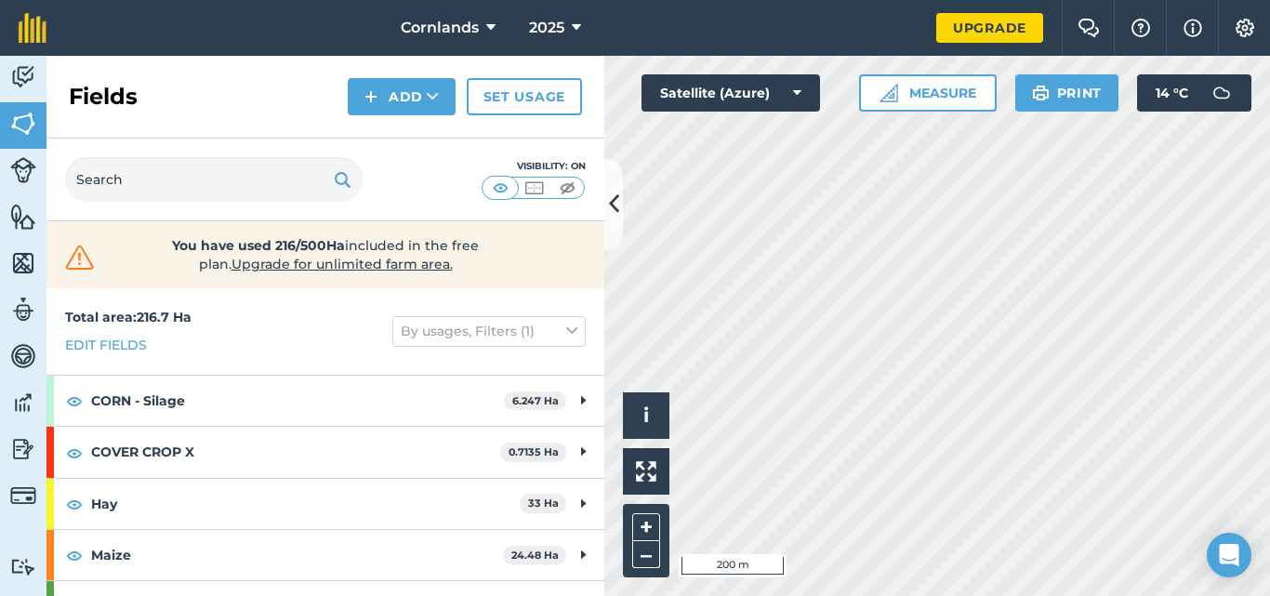
click at [910, 595] on html "Cornlands 2025 Upgrade Farm Chat Help Info Settings Map printing is not availab…" at bounding box center [635, 298] width 1270 height 596
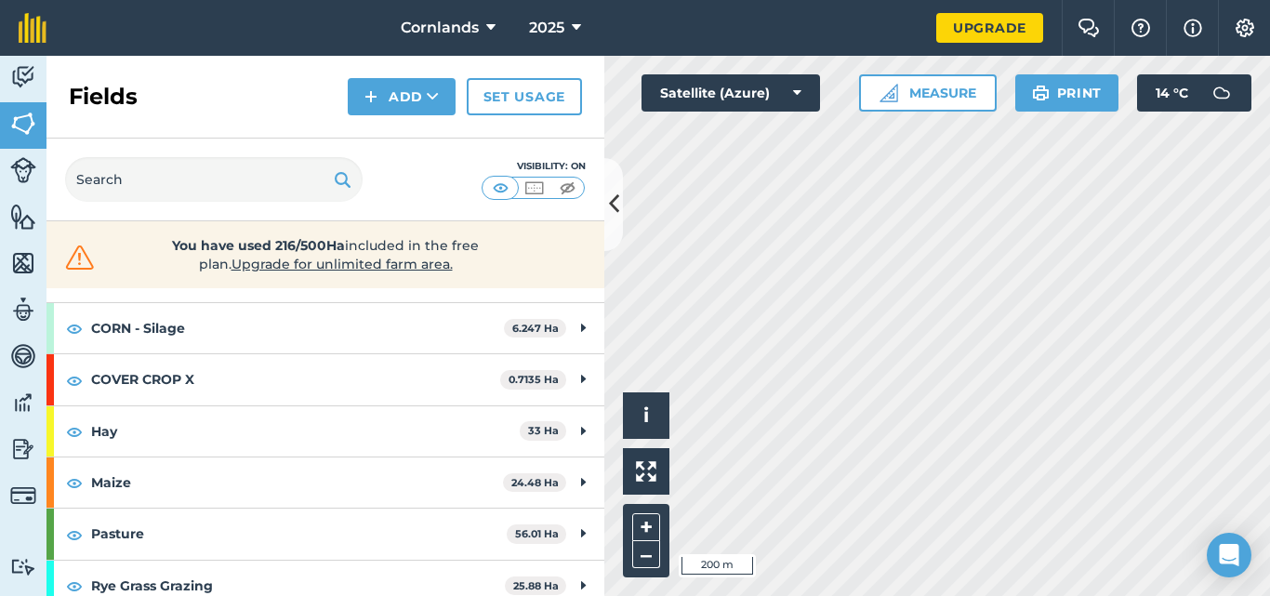
scroll to position [93, 0]
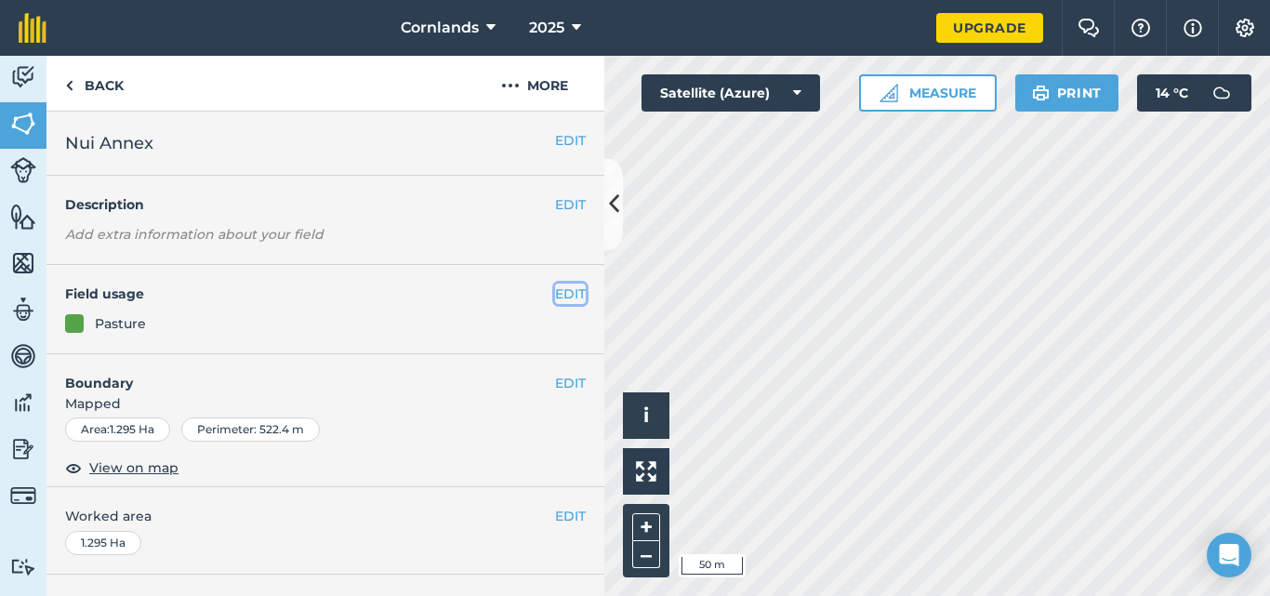
click at [555, 292] on button "EDIT" at bounding box center [570, 294] width 31 height 20
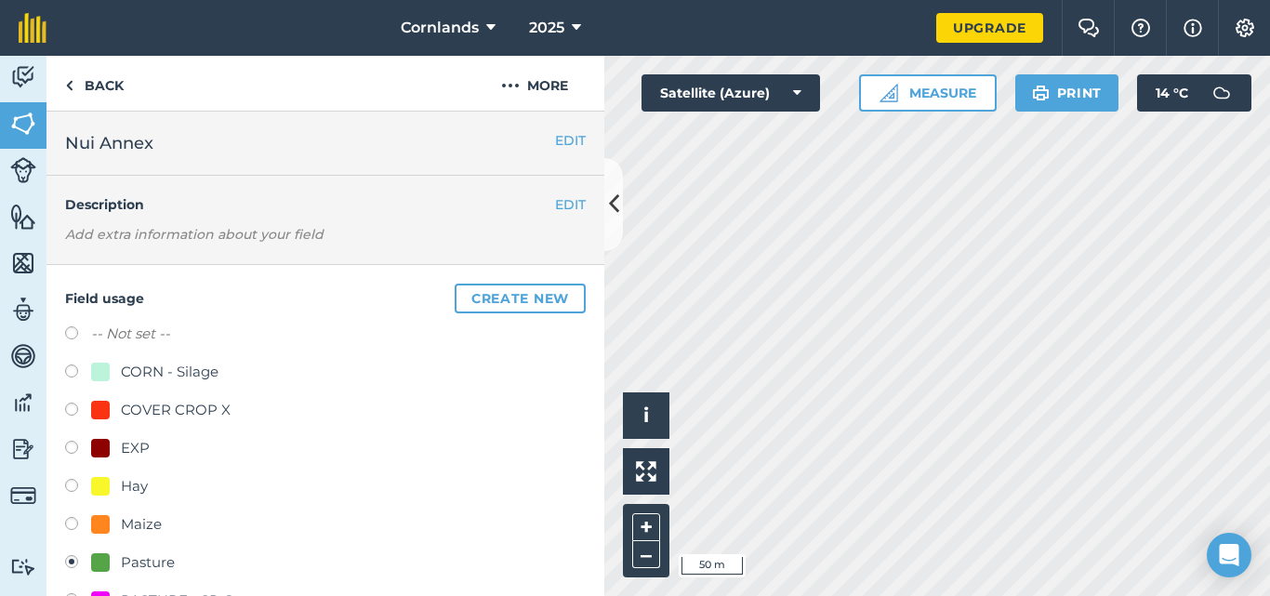
click at [145, 405] on div "COVER CROP X" at bounding box center [176, 410] width 110 height 22
radio input "true"
radio input "false"
click at [118, 446] on div "EXP" at bounding box center [120, 448] width 59 height 22
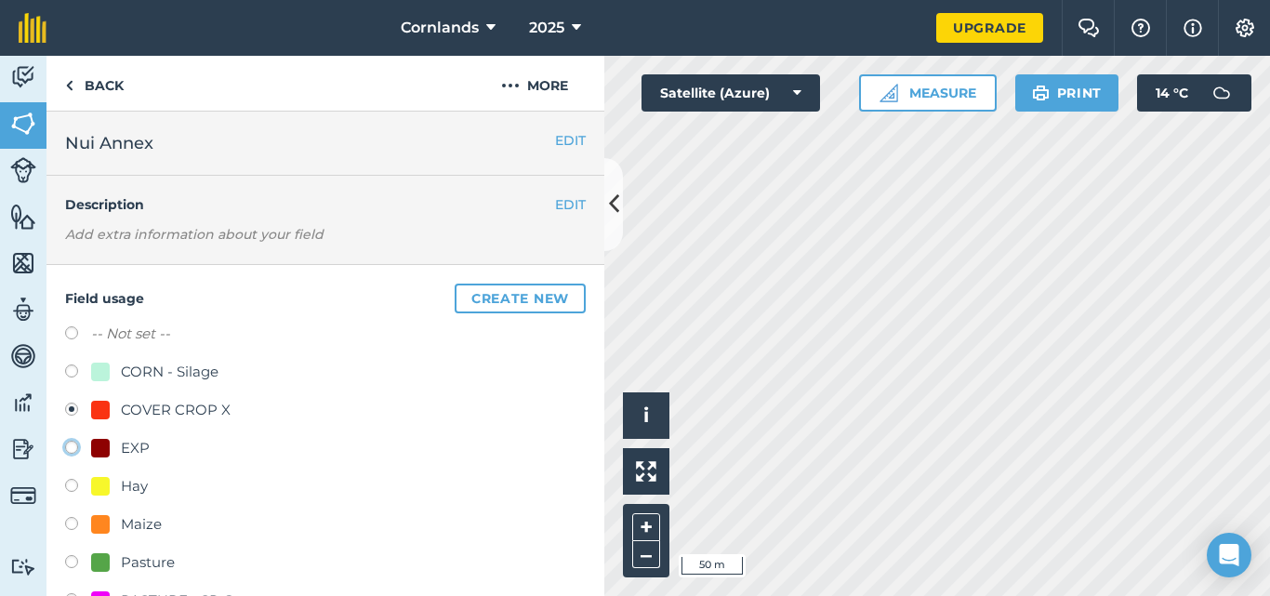
radio input "true"
radio input "false"
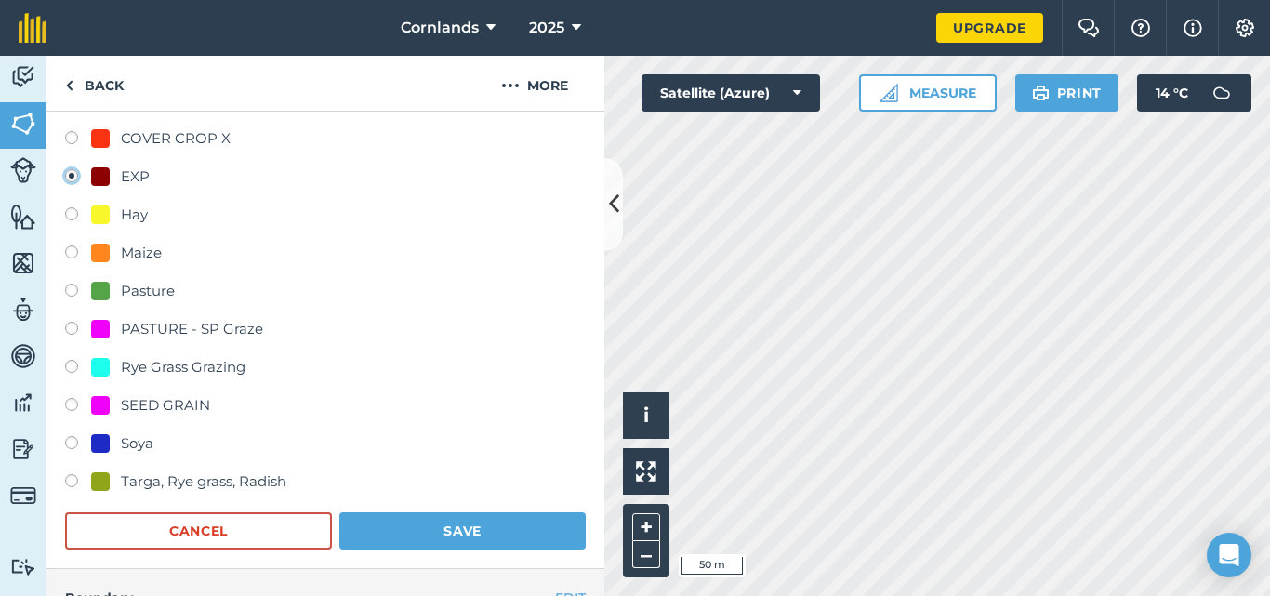
scroll to position [279, 0]
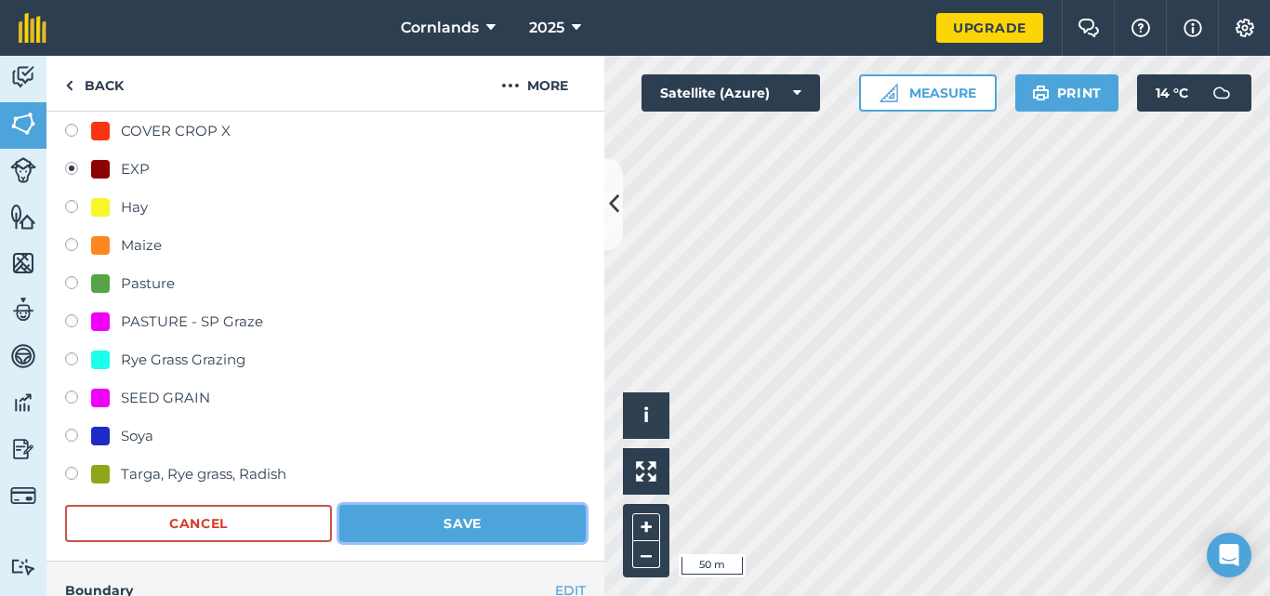
click at [431, 525] on button "Save" at bounding box center [462, 523] width 246 height 37
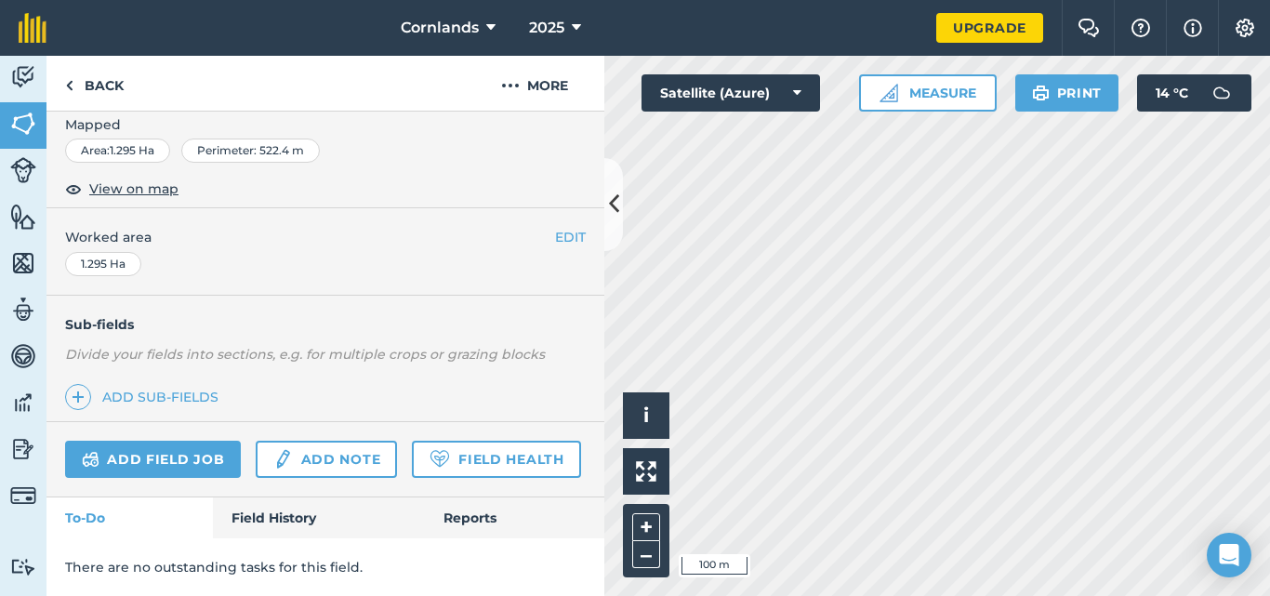
click at [558, 330] on div "Activity Fields Livestock Features Maps Team Vehicles Data Reporting Billing Tu…" at bounding box center [635, 326] width 1270 height 540
click at [93, 87] on link "Back" at bounding box center [95, 83] width 96 height 55
click at [122, 88] on link "Back" at bounding box center [95, 83] width 96 height 55
